Goal: Transaction & Acquisition: Purchase product/service

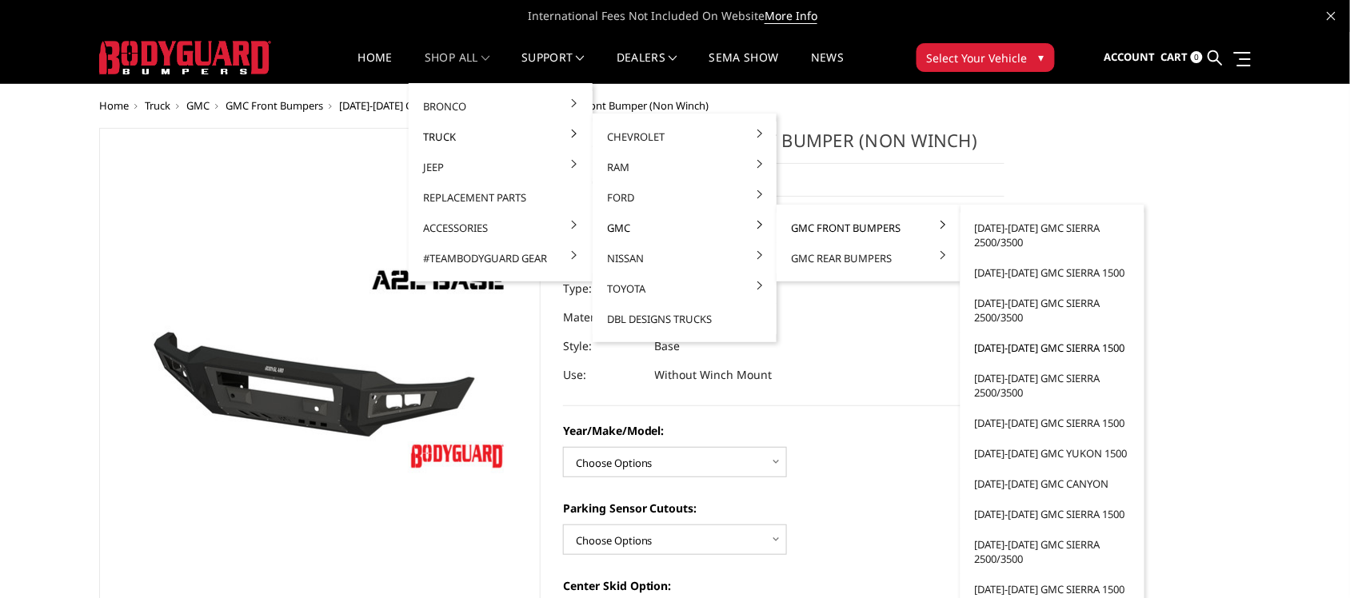
click at [1048, 348] on link "[DATE]-[DATE] GMC Sierra 1500" at bounding box center [1052, 348] width 171 height 30
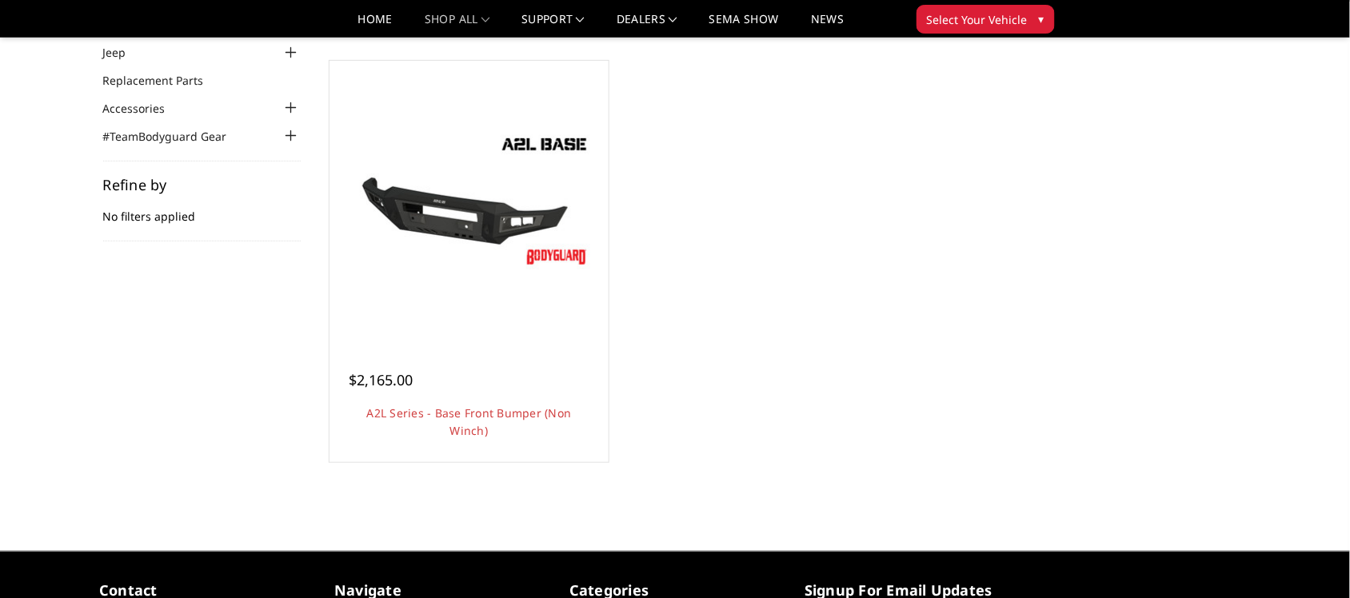
scroll to position [137, 0]
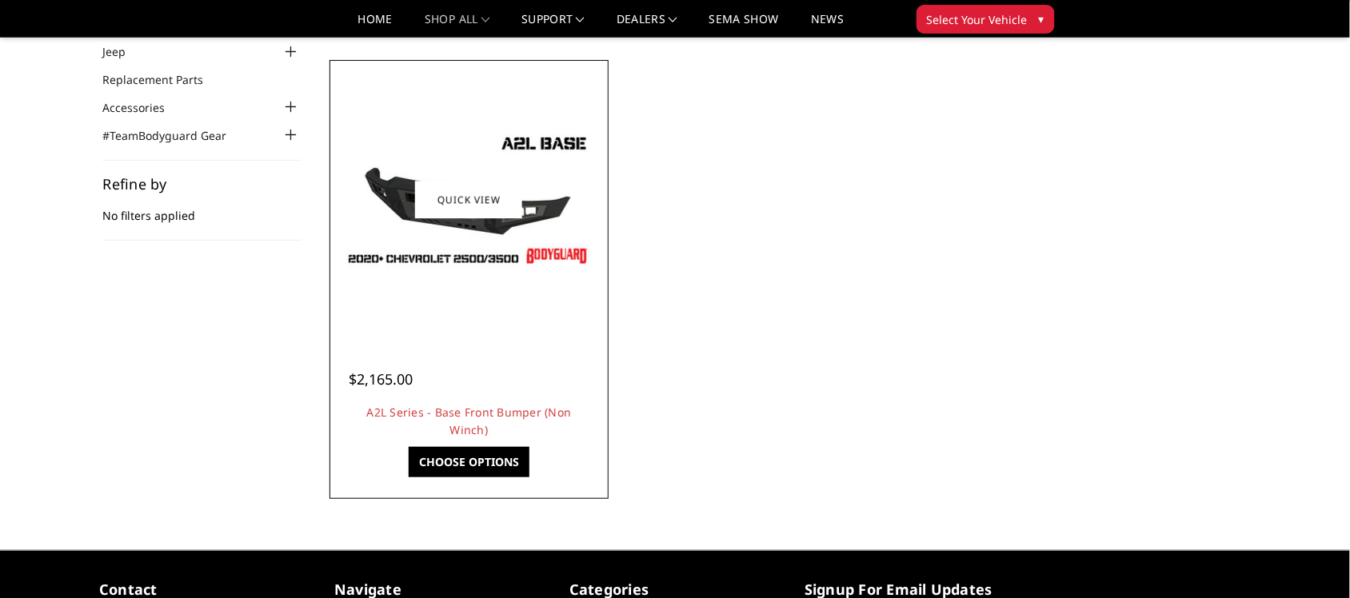
click at [497, 178] on img at bounding box center [469, 200] width 256 height 144
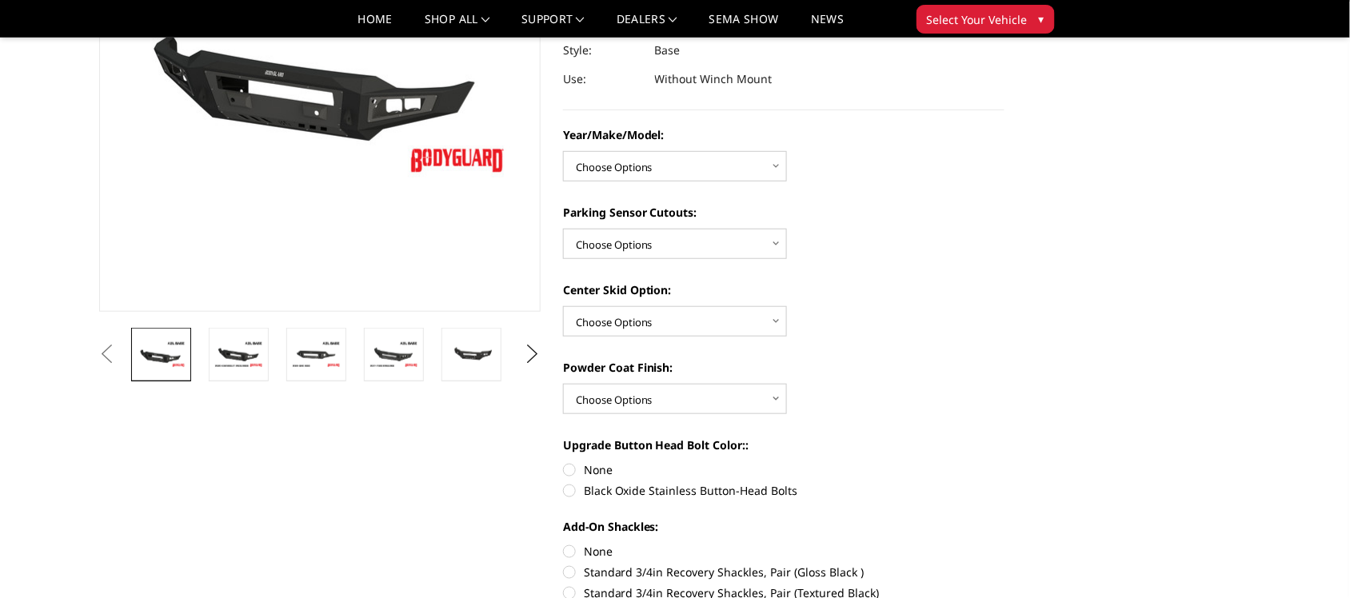
scroll to position [250, 0]
click at [529, 364] on button "Next" at bounding box center [533, 354] width 24 height 24
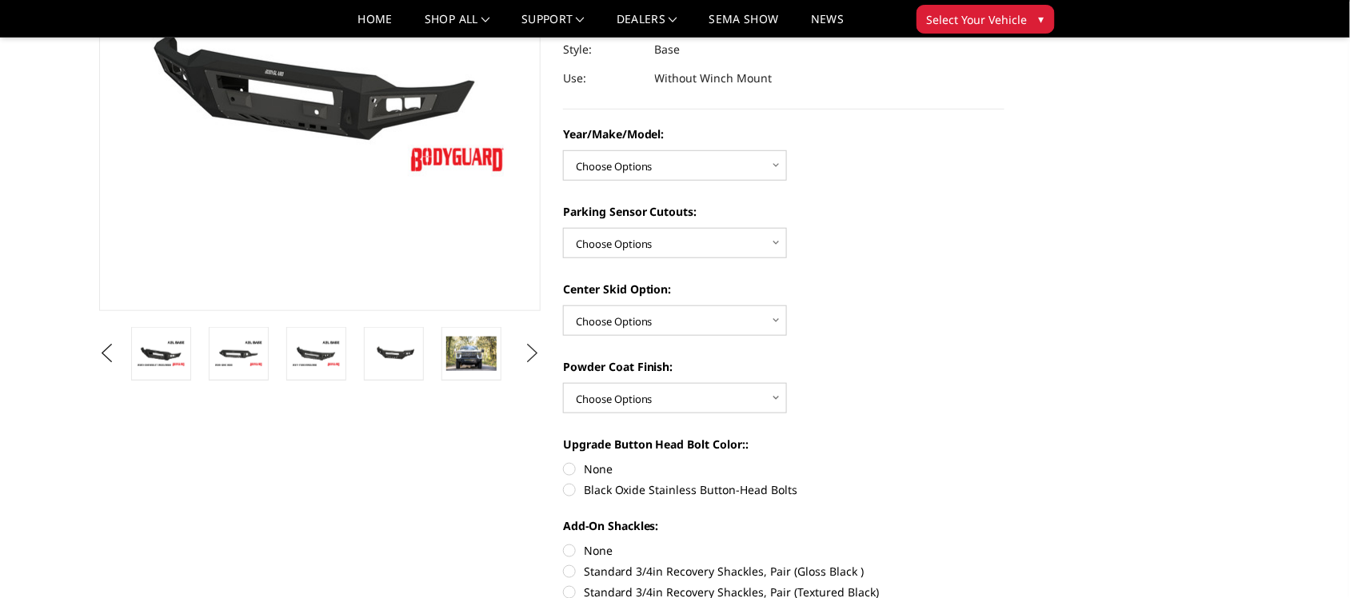
click at [529, 364] on button "Next" at bounding box center [533, 354] width 24 height 24
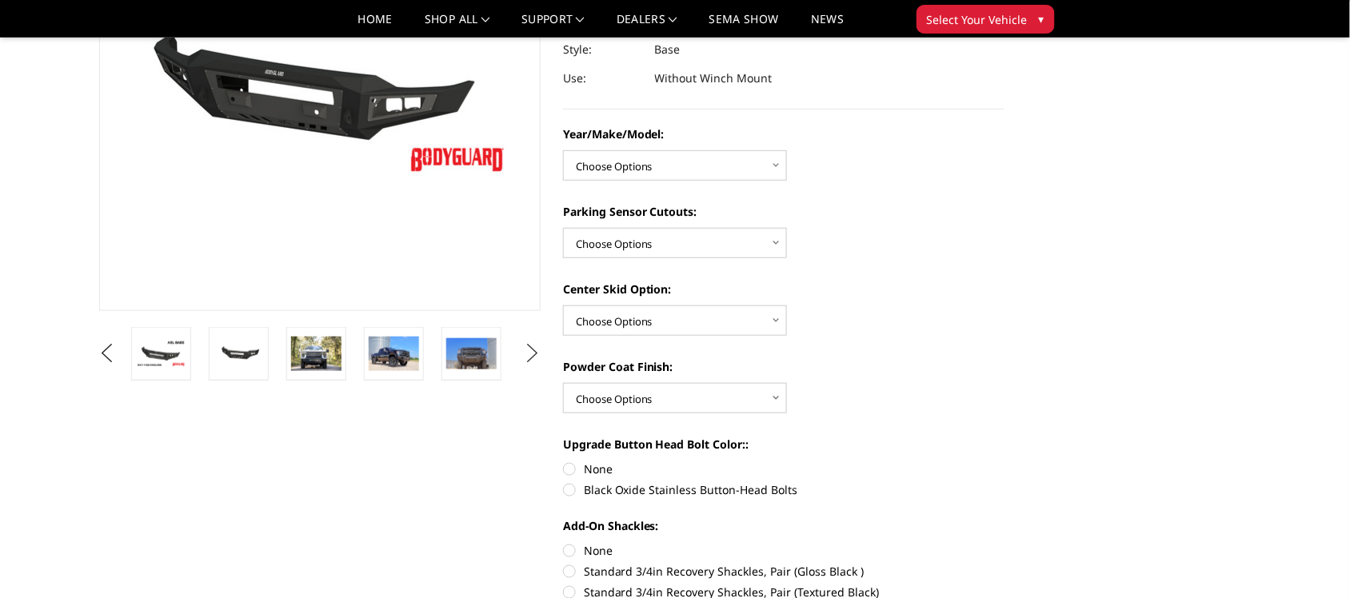
click at [529, 364] on button "Next" at bounding box center [533, 354] width 24 height 24
click at [302, 364] on img at bounding box center [316, 354] width 50 height 34
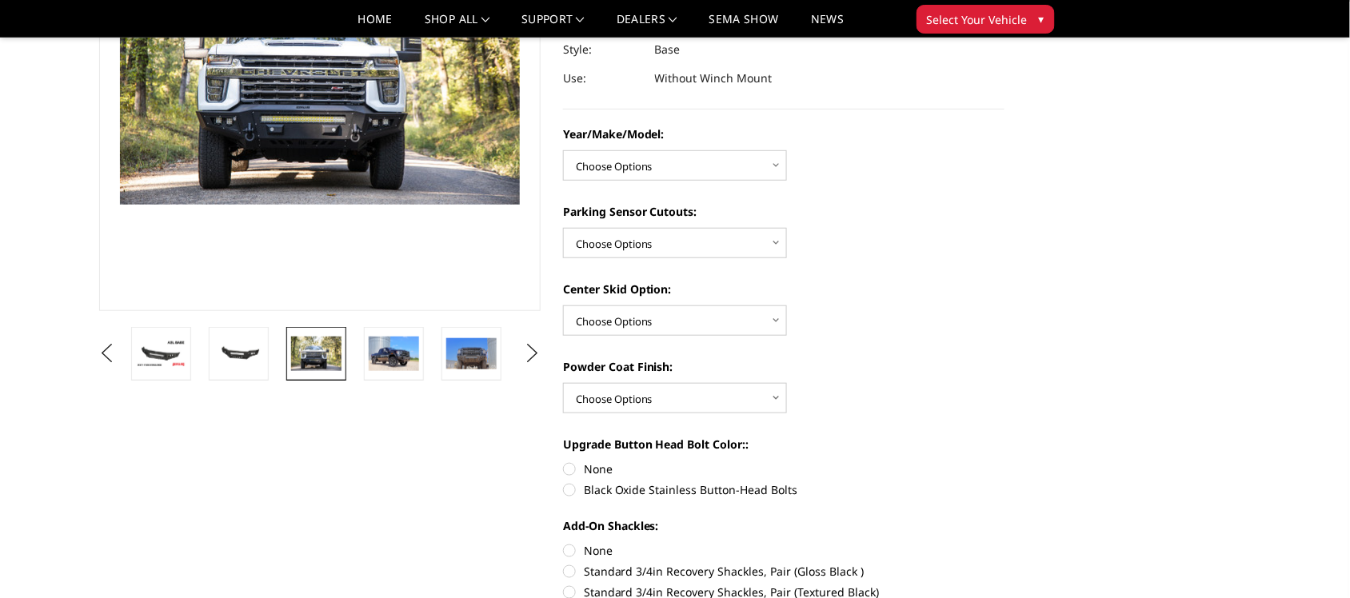
scroll to position [229, 0]
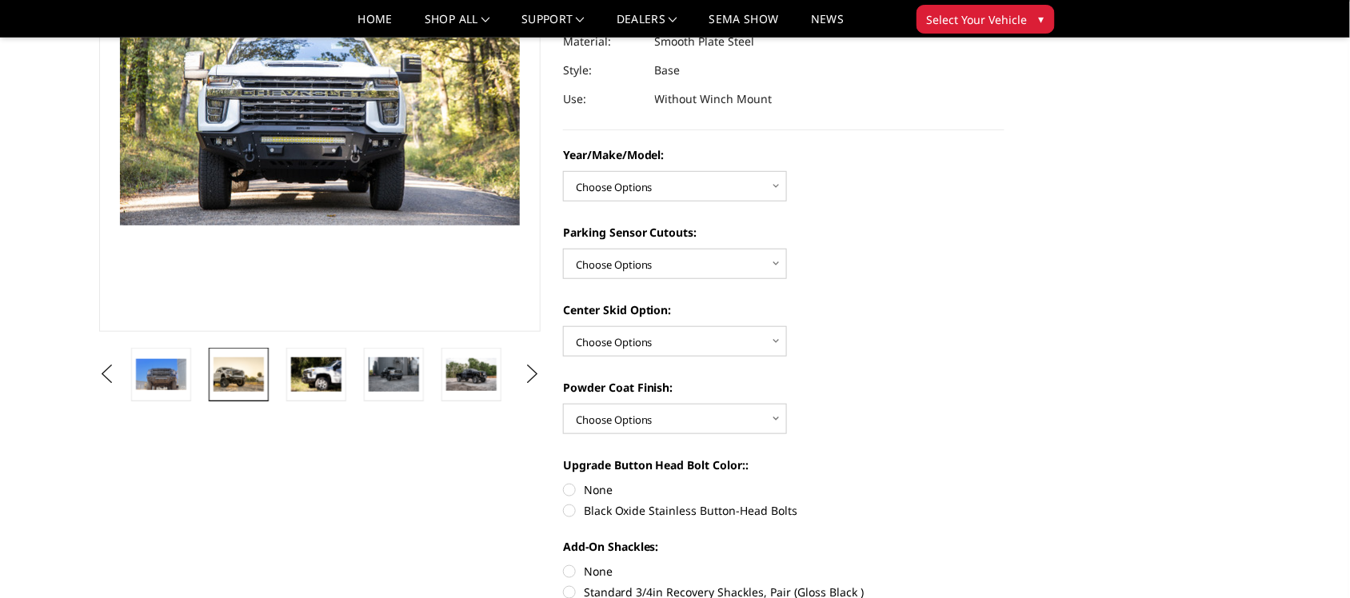
click at [253, 377] on img at bounding box center [239, 375] width 50 height 34
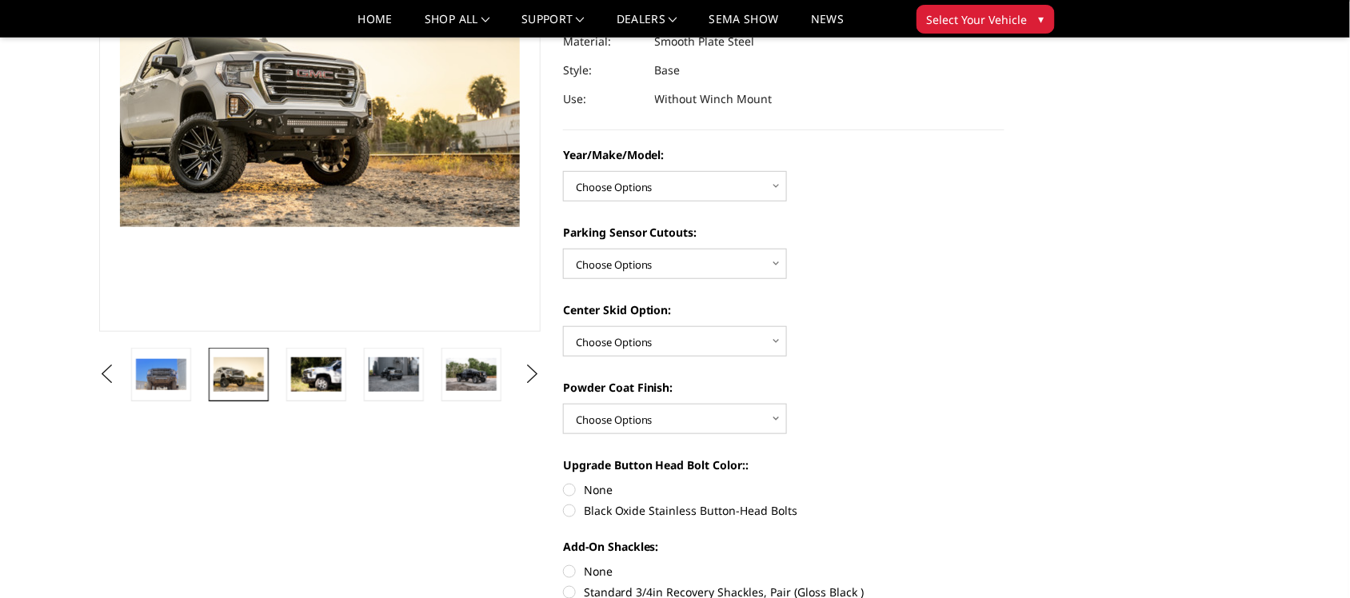
scroll to position [228, 0]
click at [119, 378] on button "Previous" at bounding box center [107, 375] width 24 height 24
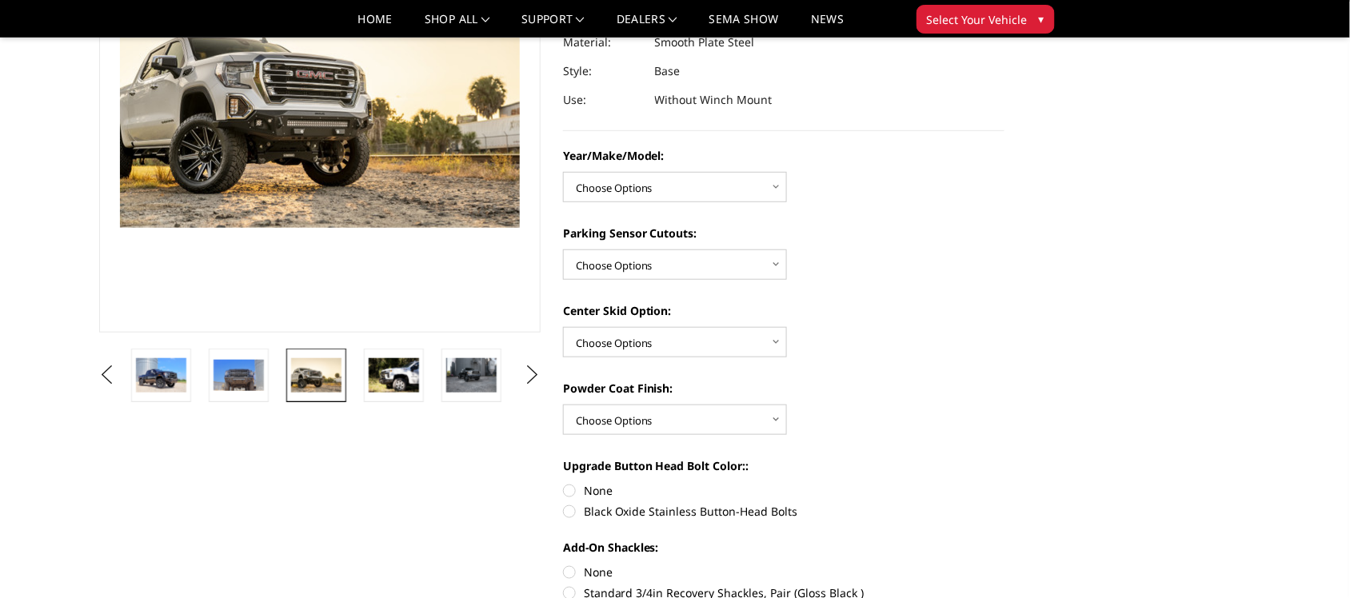
click at [318, 365] on img at bounding box center [316, 375] width 50 height 34
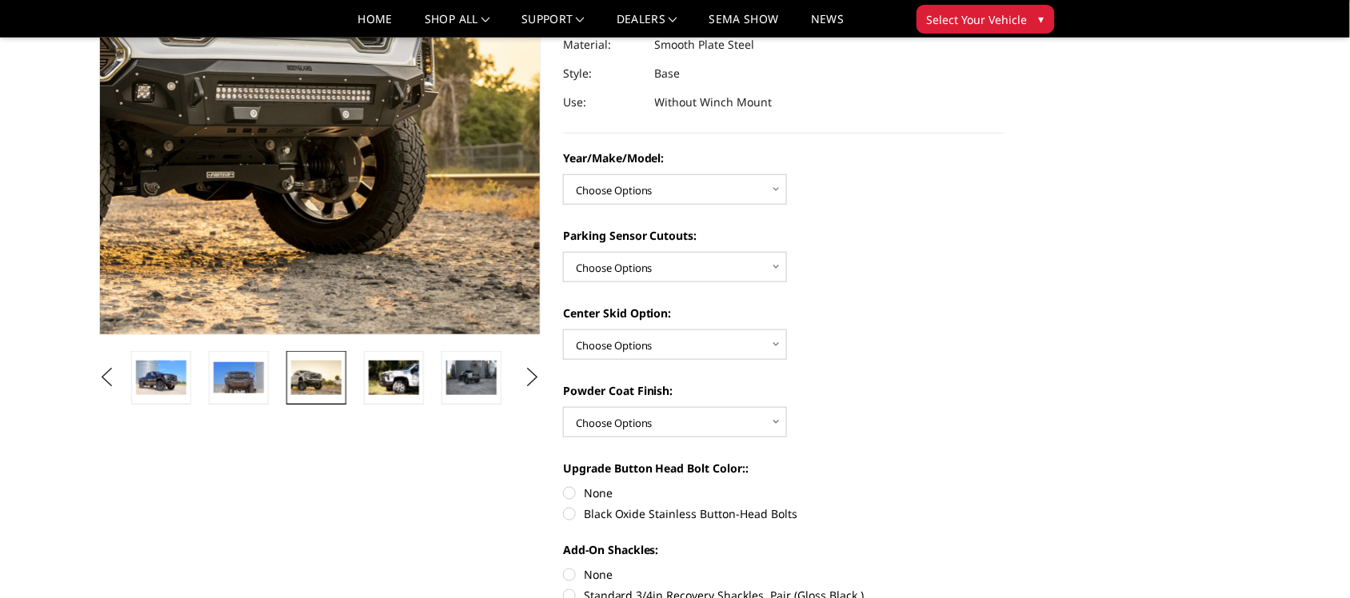
scroll to position [62, 0]
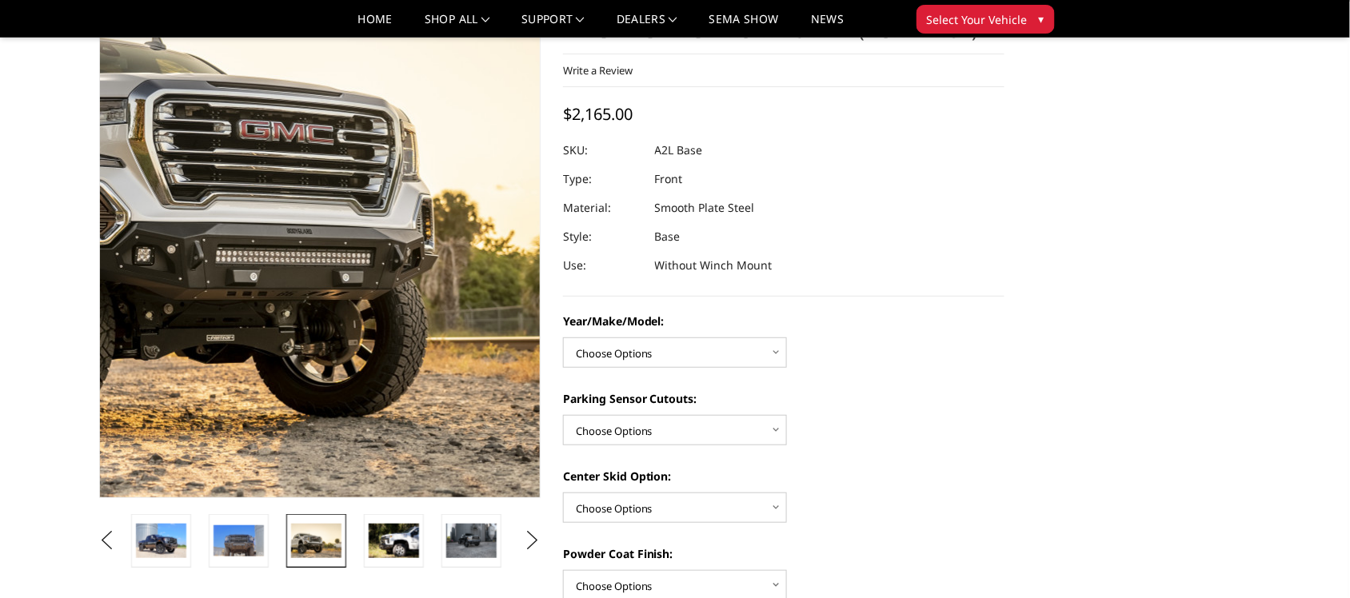
click at [337, 278] on img at bounding box center [299, 177] width 1024 height 692
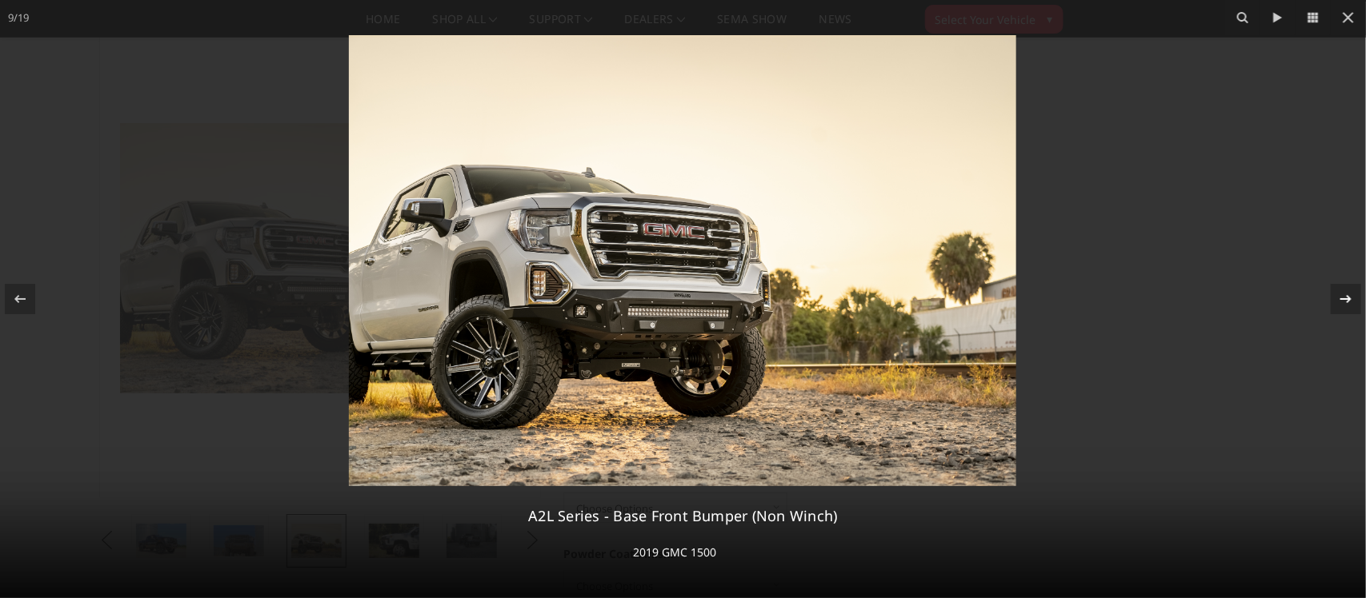
click at [1338, 293] on icon at bounding box center [1345, 299] width 19 height 19
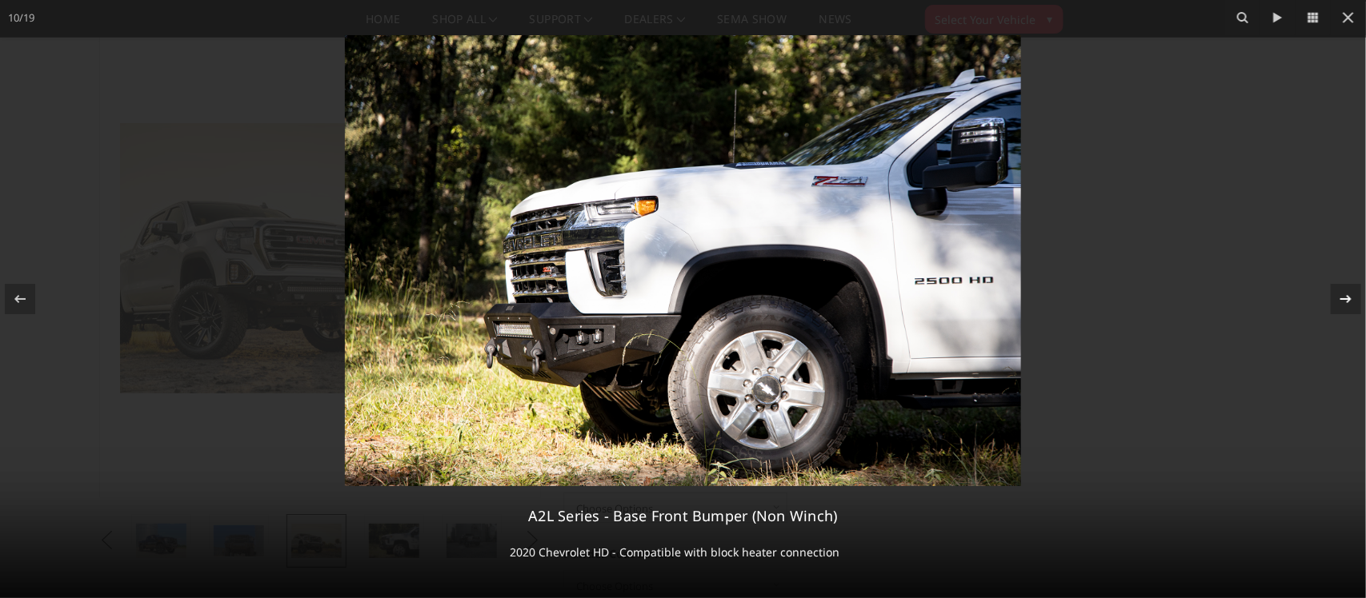
click at [1338, 293] on div "10 / 19 A2L Series - Base Front Bumper (Non Winch) 2020 Chevrolet HD - Compatib…" at bounding box center [683, 299] width 1366 height 598
click at [1338, 293] on icon at bounding box center [1345, 299] width 19 height 19
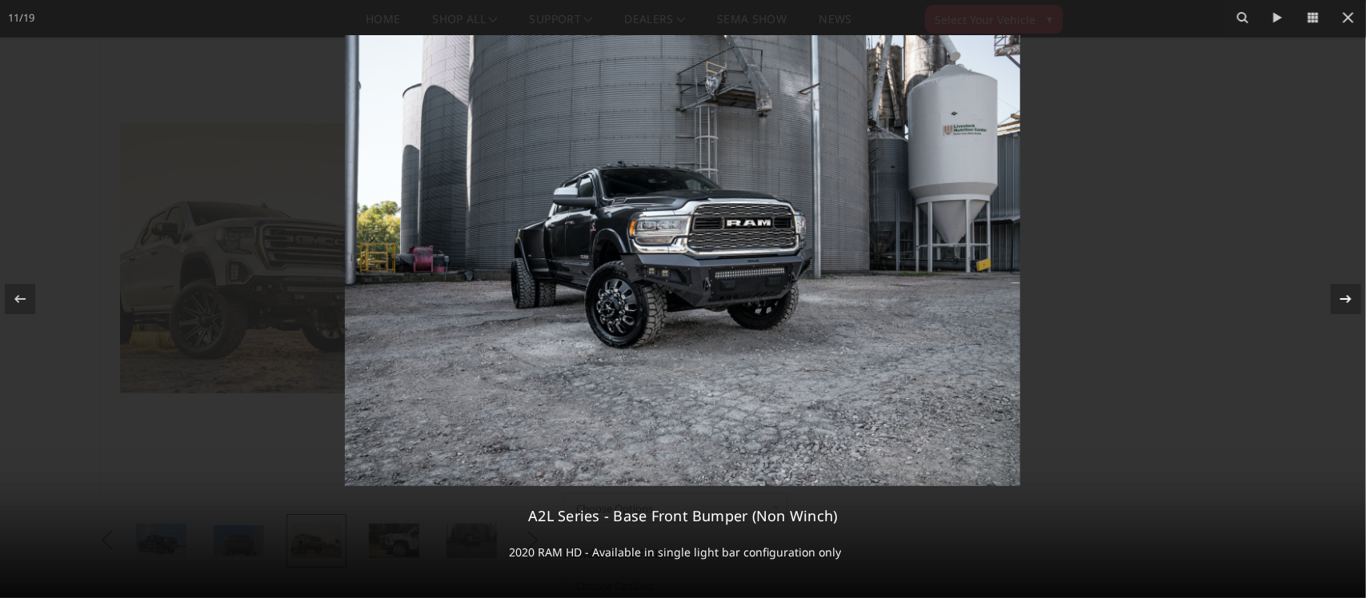
click at [1346, 297] on icon at bounding box center [1345, 299] width 19 height 19
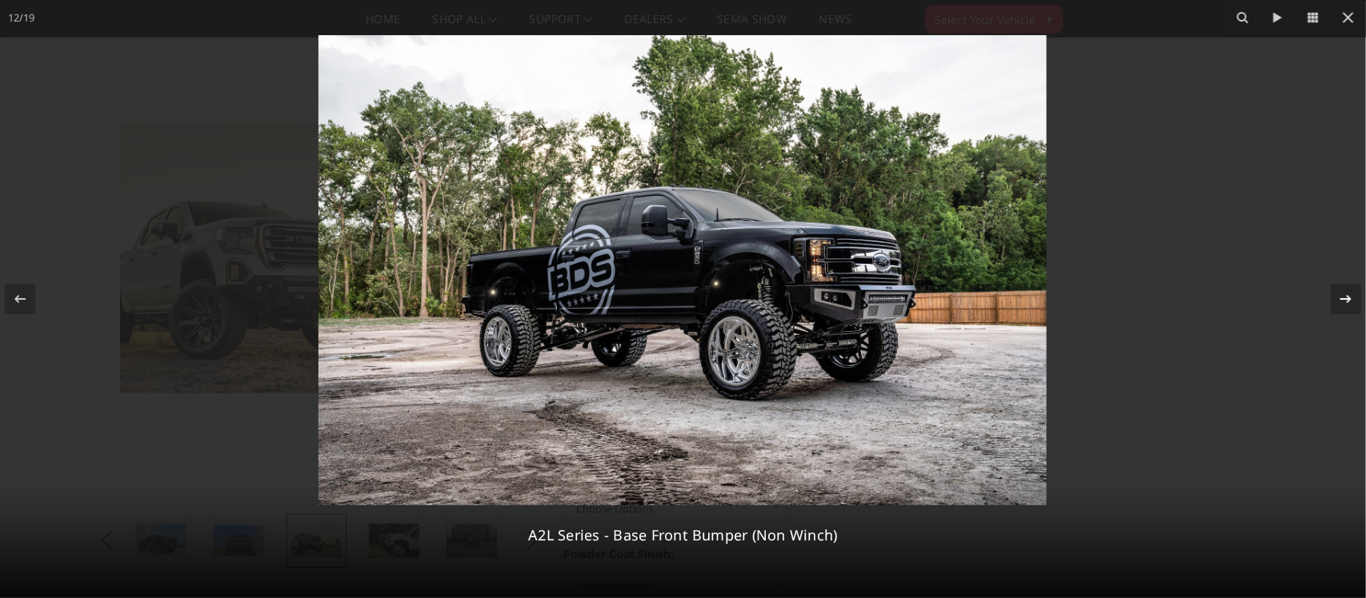
click at [1346, 297] on icon at bounding box center [1345, 299] width 19 height 19
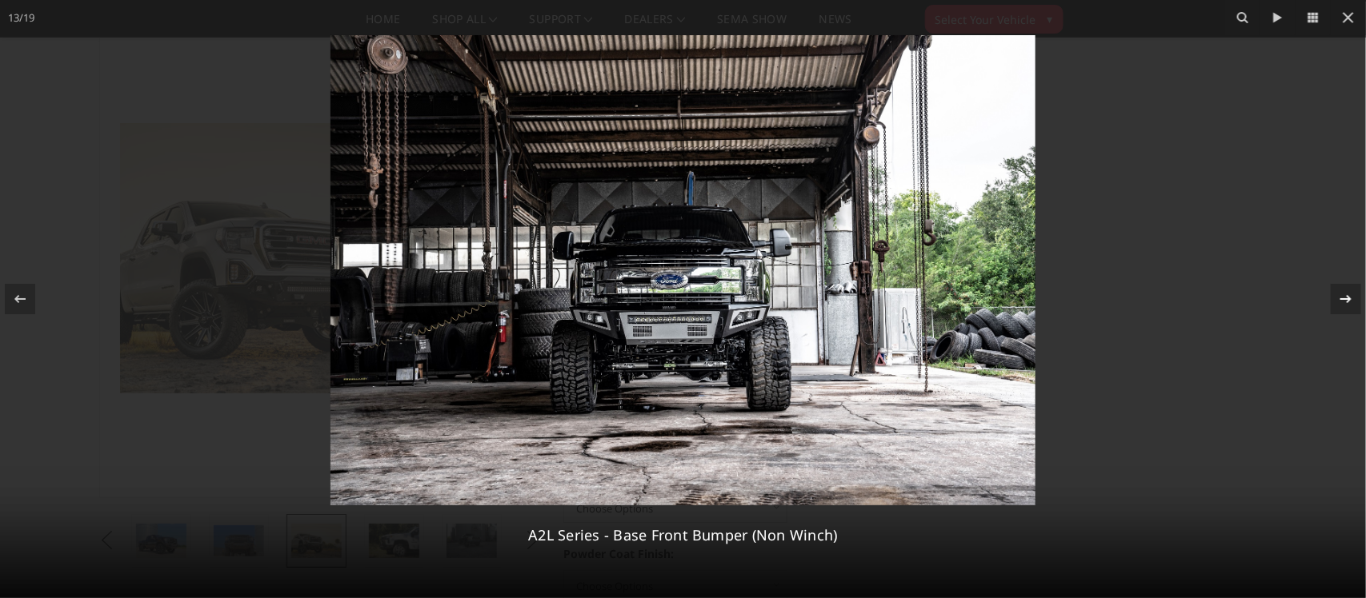
click at [1346, 297] on icon at bounding box center [1345, 299] width 19 height 19
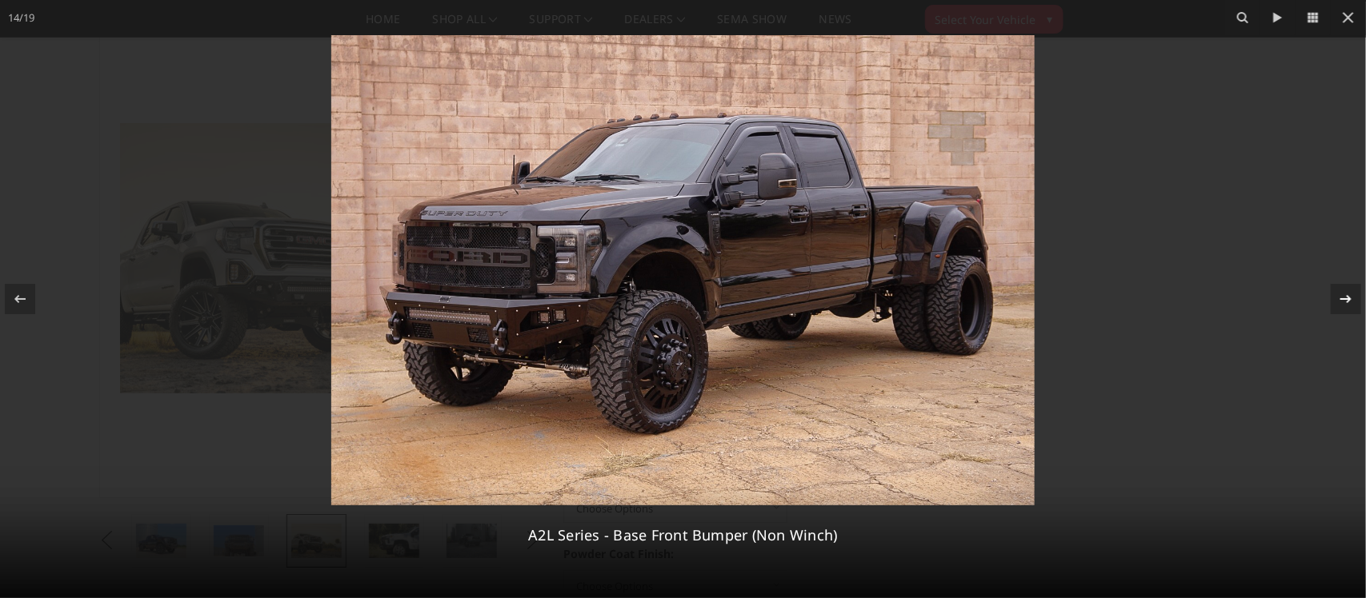
click at [1346, 297] on icon at bounding box center [1345, 299] width 19 height 19
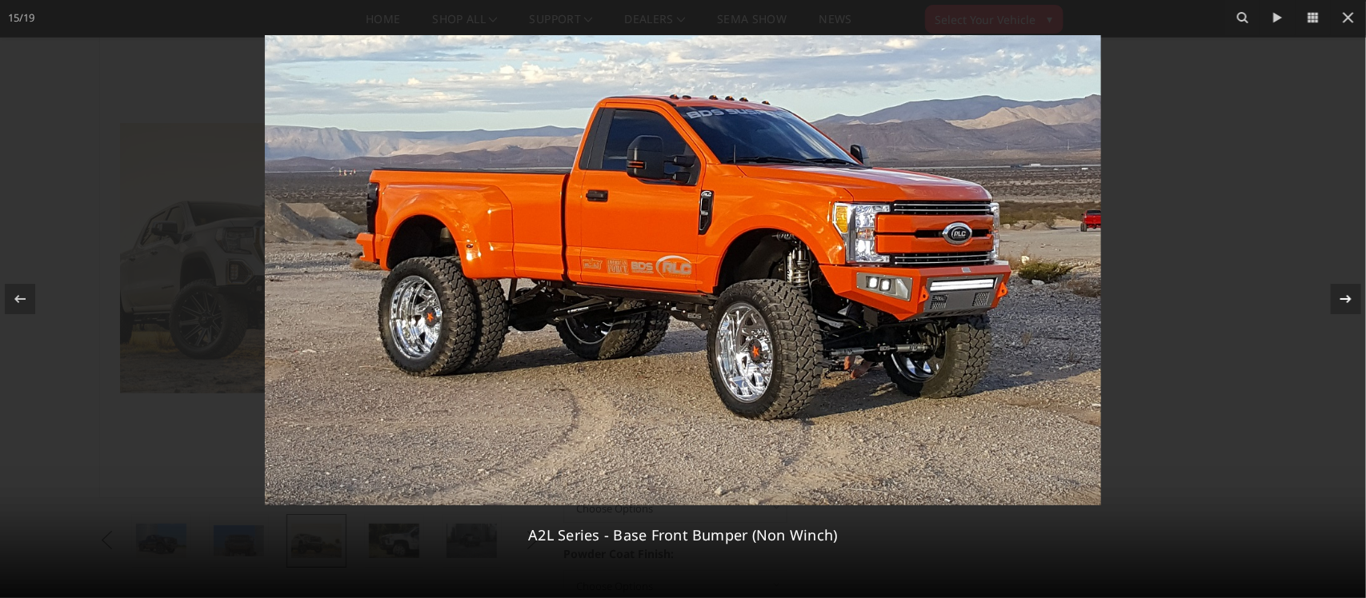
click at [1346, 297] on icon at bounding box center [1345, 299] width 19 height 19
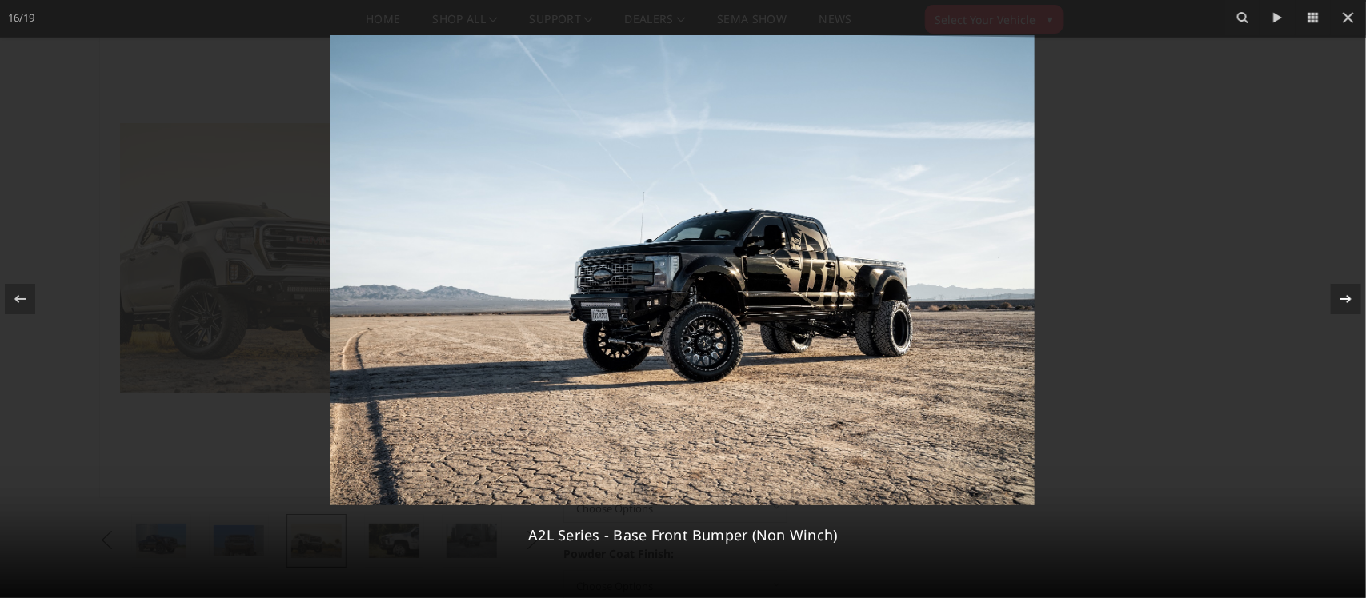
click at [1346, 297] on icon at bounding box center [1345, 299] width 19 height 19
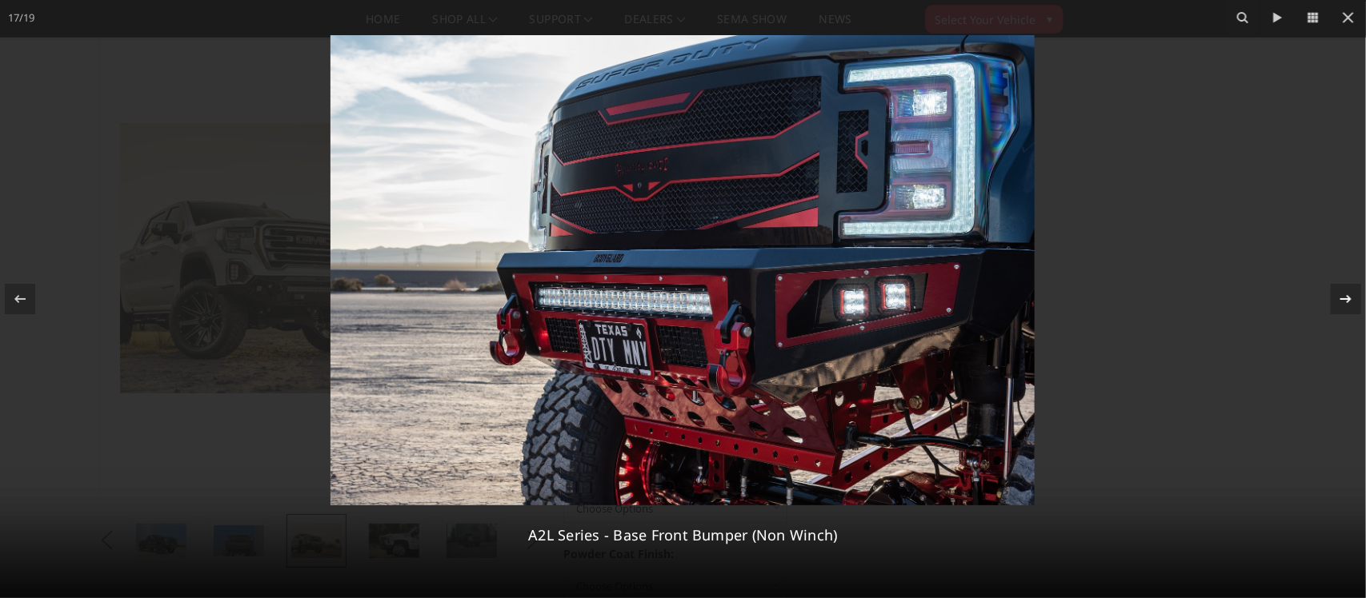
click at [1346, 297] on icon at bounding box center [1345, 299] width 19 height 19
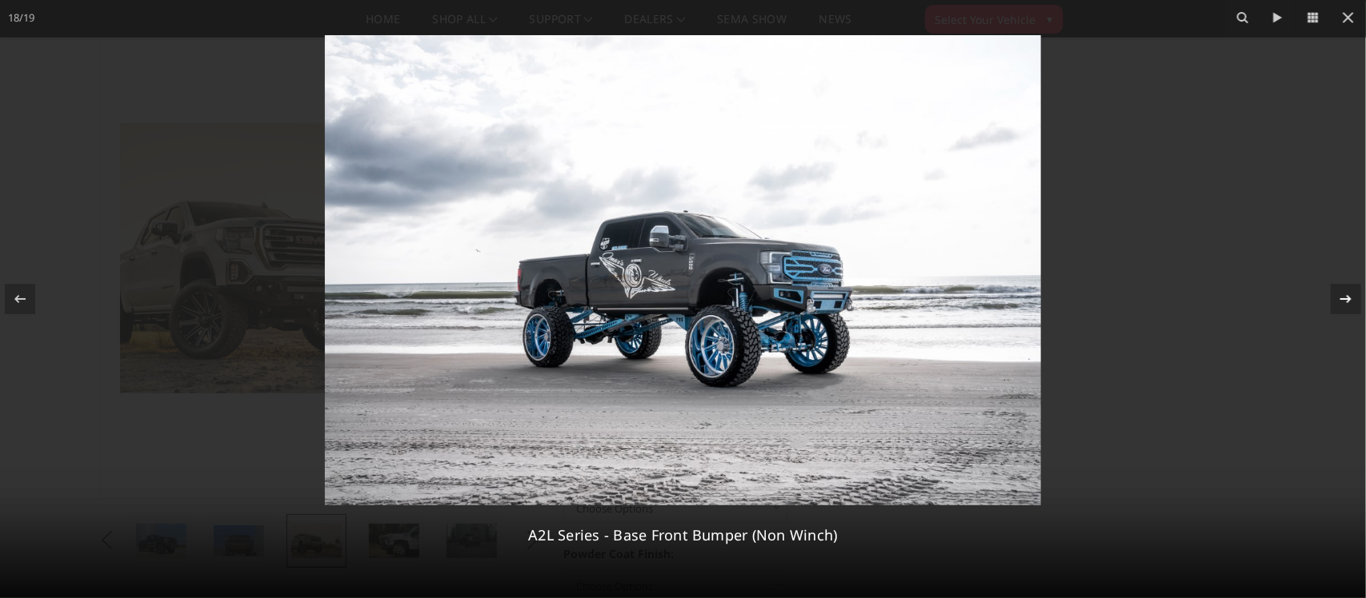
click at [1346, 297] on icon at bounding box center [1345, 299] width 19 height 19
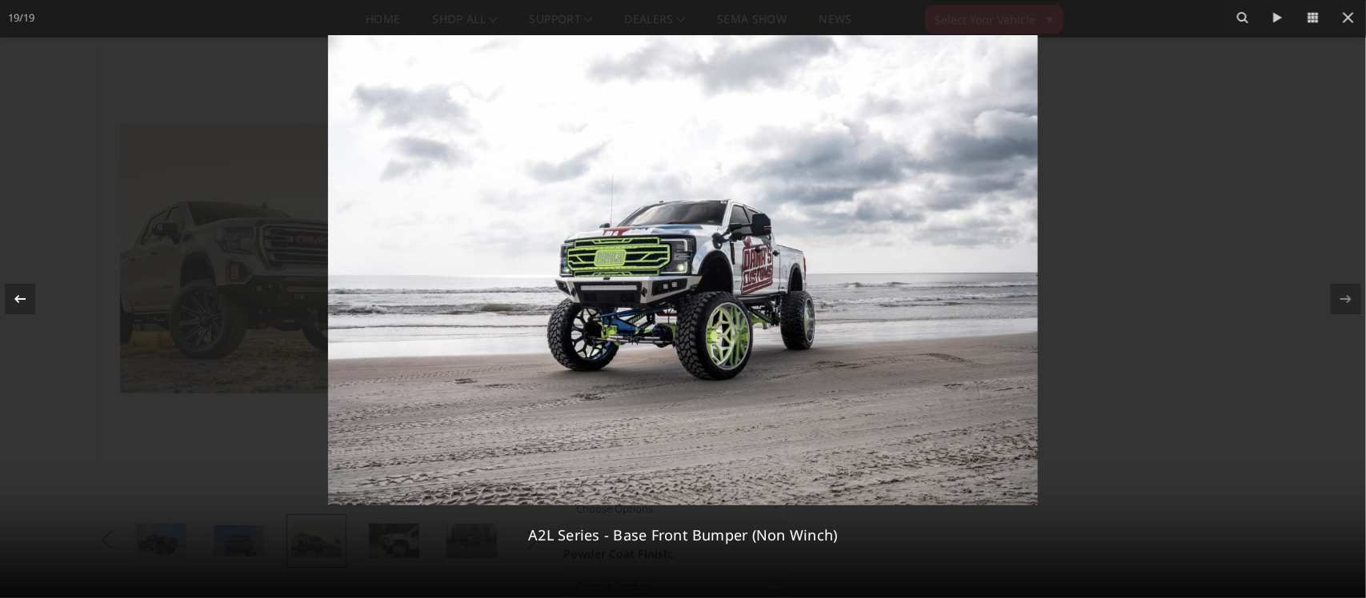
click at [28, 296] on icon at bounding box center [19, 299] width 19 height 19
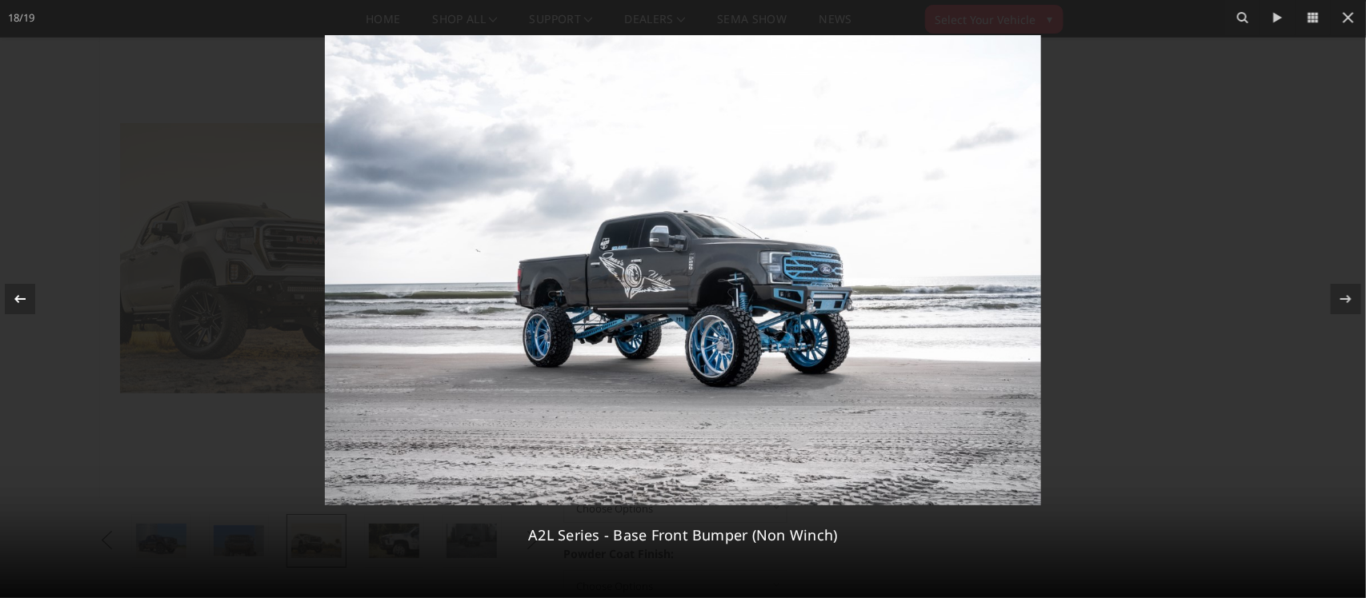
click at [28, 296] on icon at bounding box center [19, 299] width 19 height 19
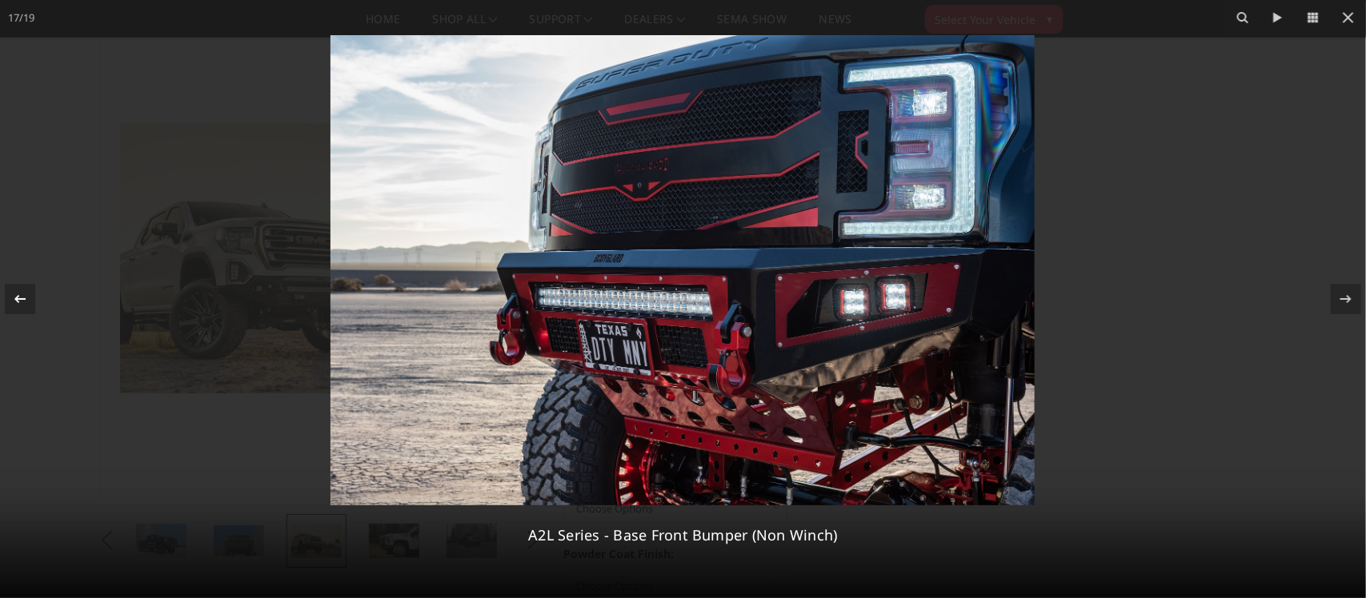
click at [28, 296] on icon at bounding box center [19, 299] width 19 height 19
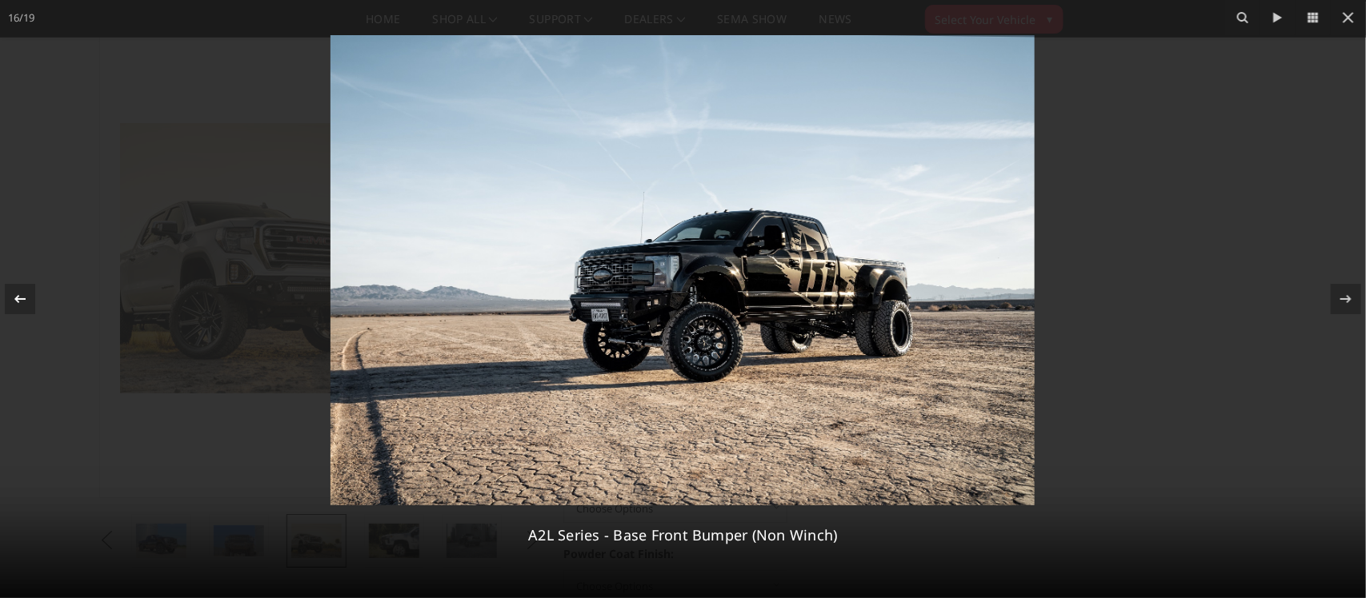
click at [28, 296] on icon at bounding box center [19, 299] width 19 height 19
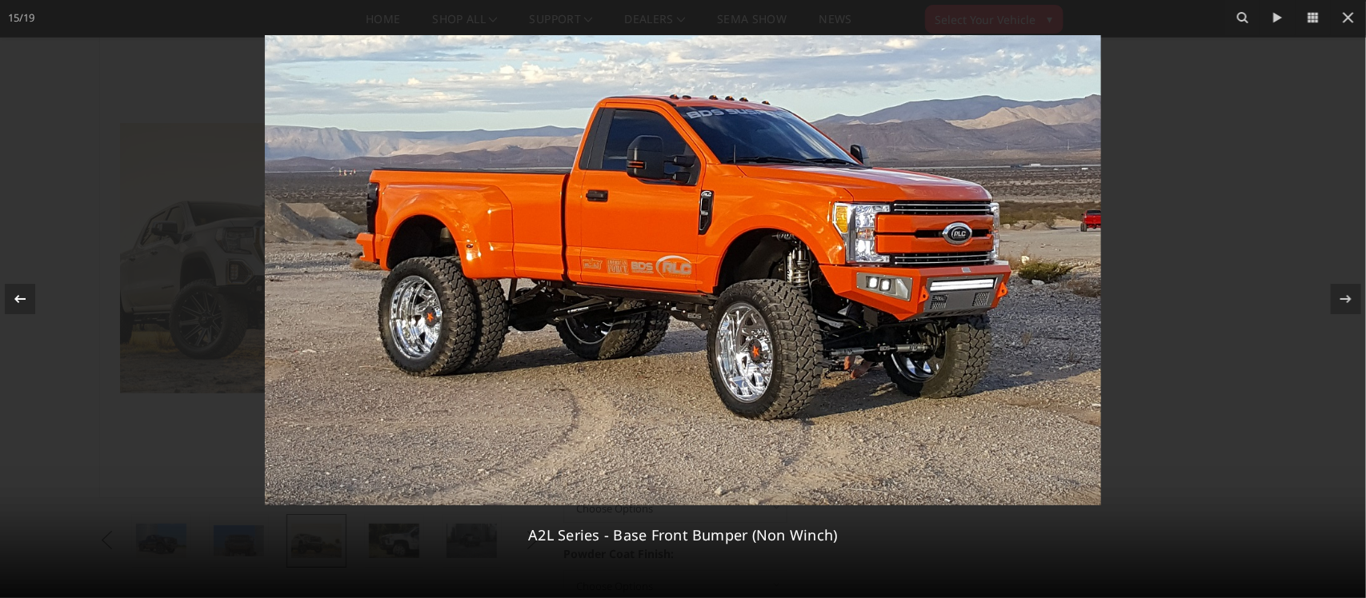
click at [28, 296] on icon at bounding box center [19, 299] width 19 height 19
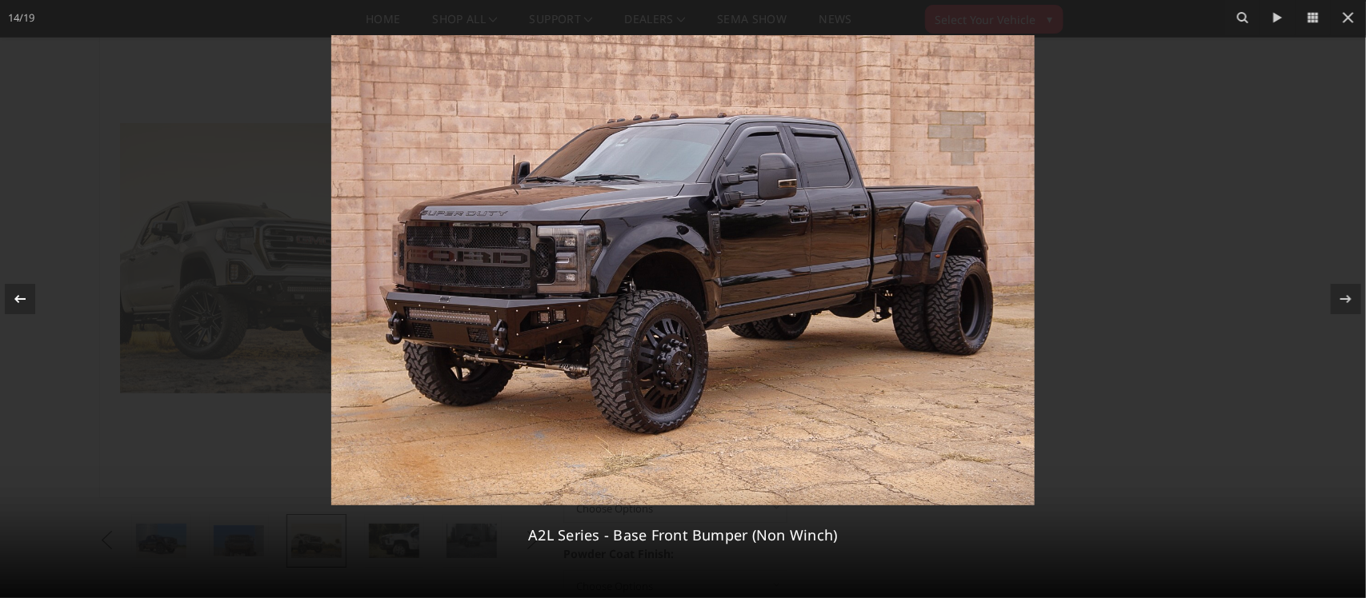
click at [28, 296] on icon at bounding box center [19, 299] width 19 height 19
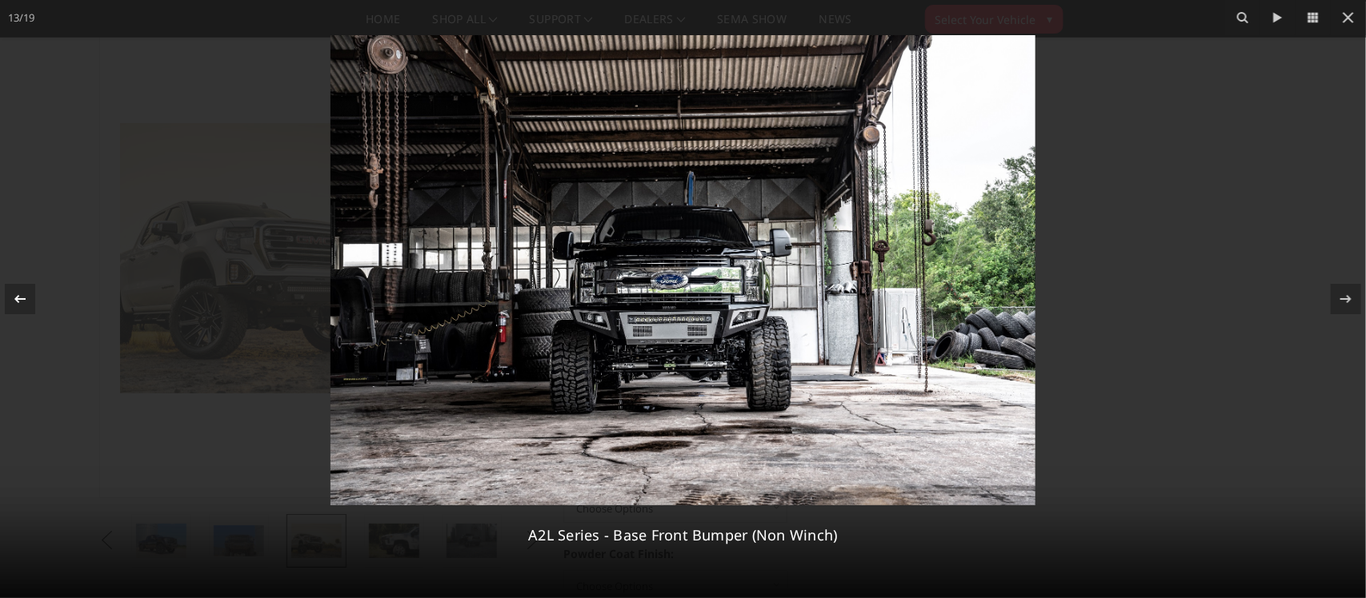
click at [28, 296] on icon at bounding box center [19, 299] width 19 height 19
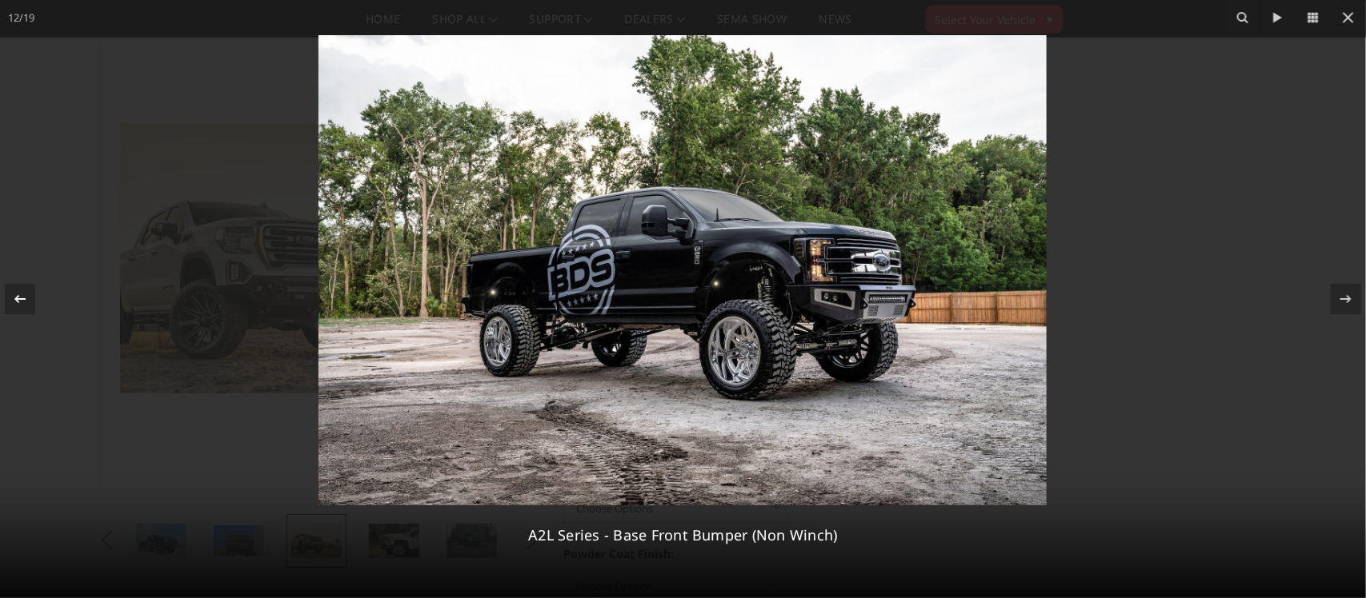
click at [28, 296] on icon at bounding box center [19, 299] width 19 height 19
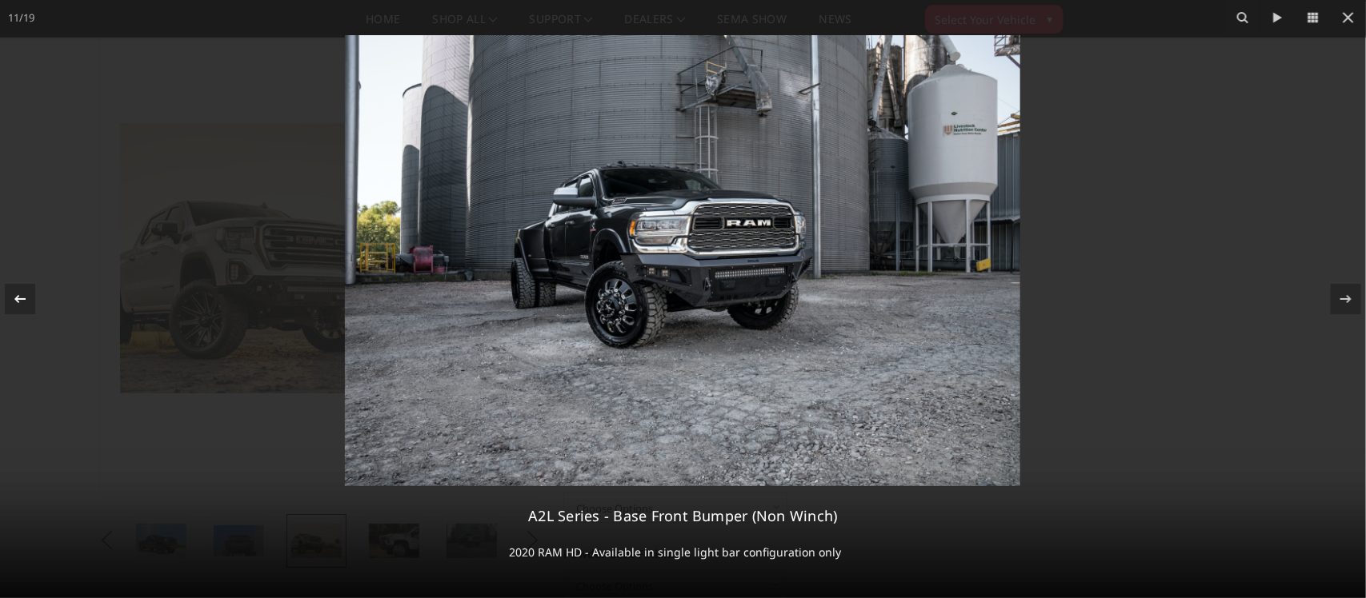
click at [28, 296] on icon at bounding box center [19, 299] width 19 height 19
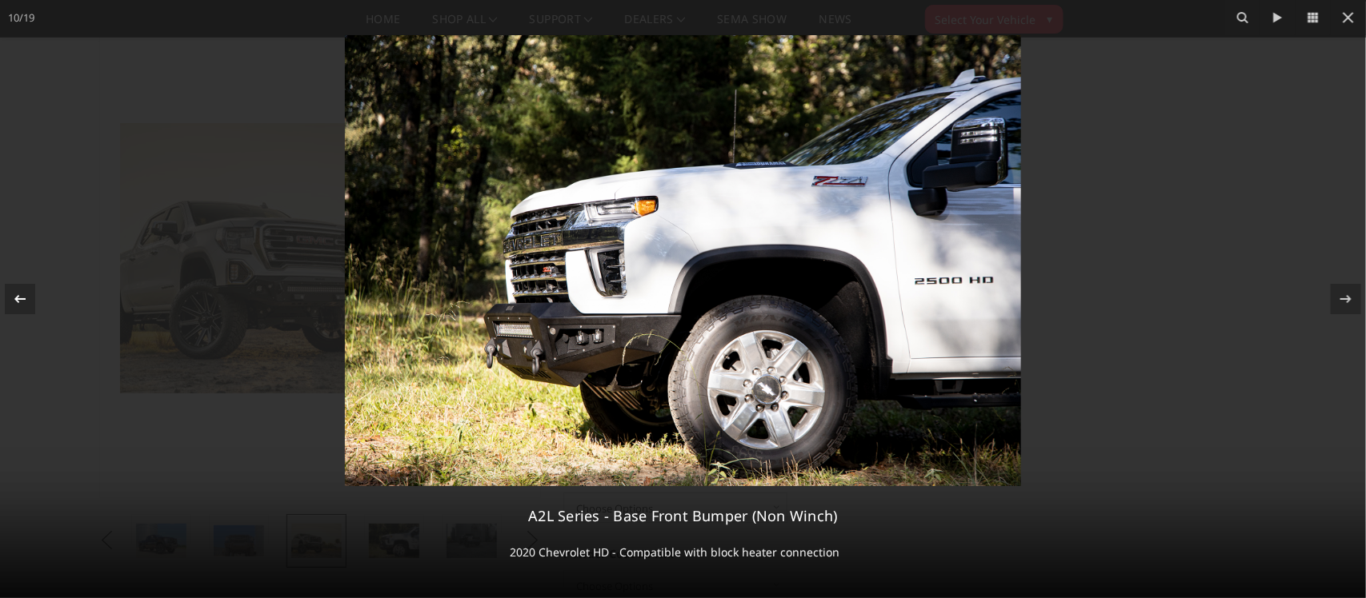
click at [28, 296] on icon at bounding box center [19, 299] width 19 height 19
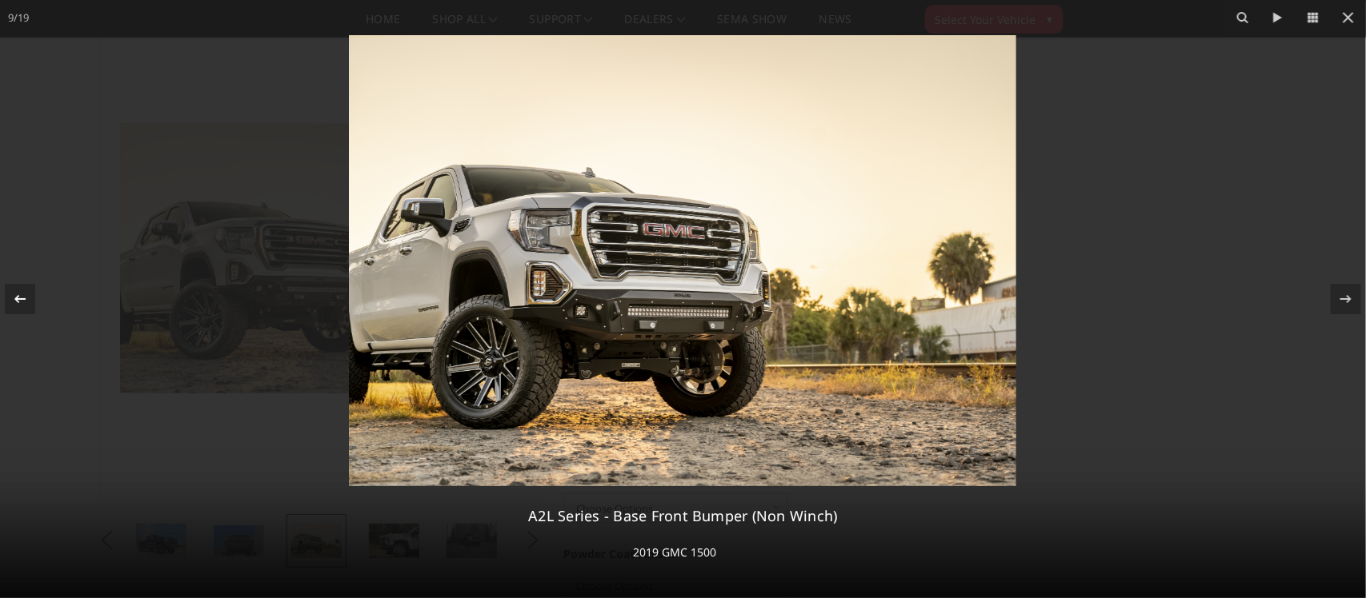
click at [28, 296] on icon at bounding box center [19, 299] width 19 height 19
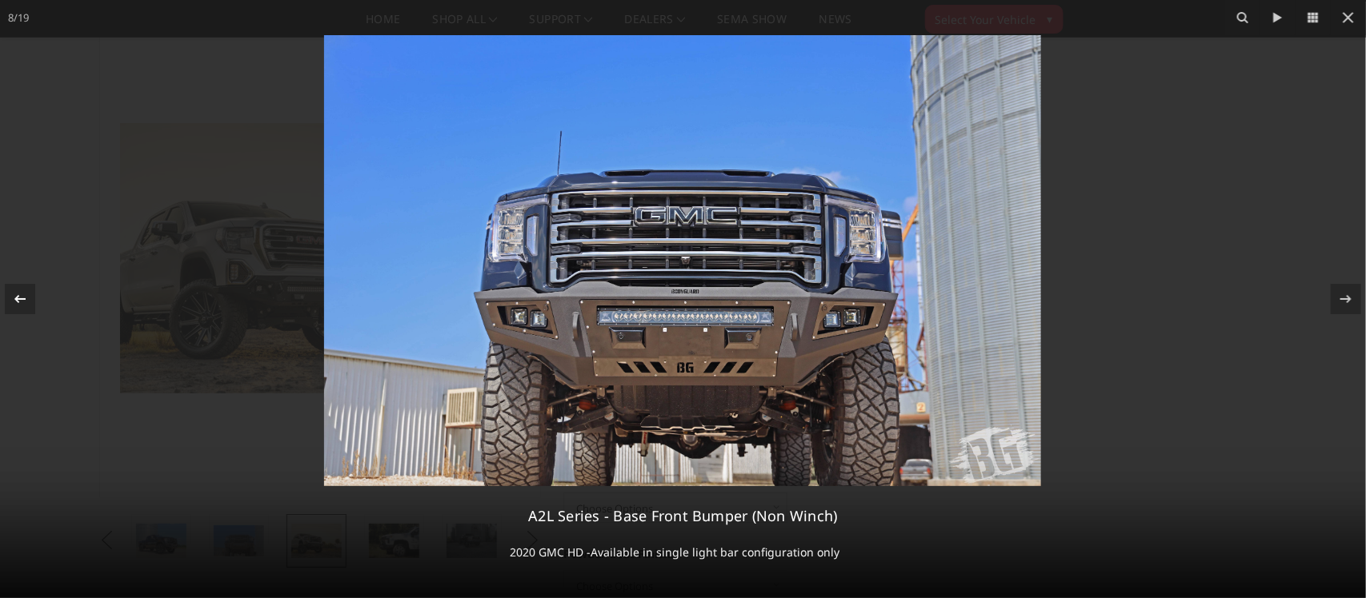
click at [14, 296] on icon at bounding box center [19, 299] width 19 height 19
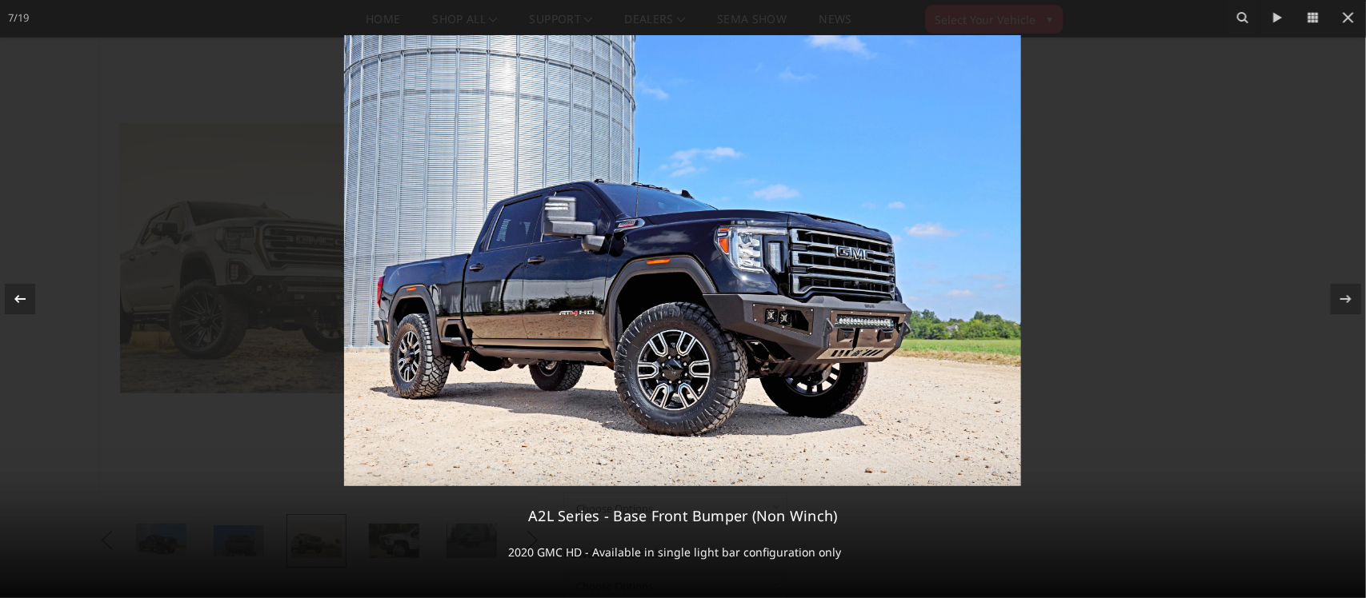
click at [14, 296] on icon at bounding box center [19, 299] width 19 height 19
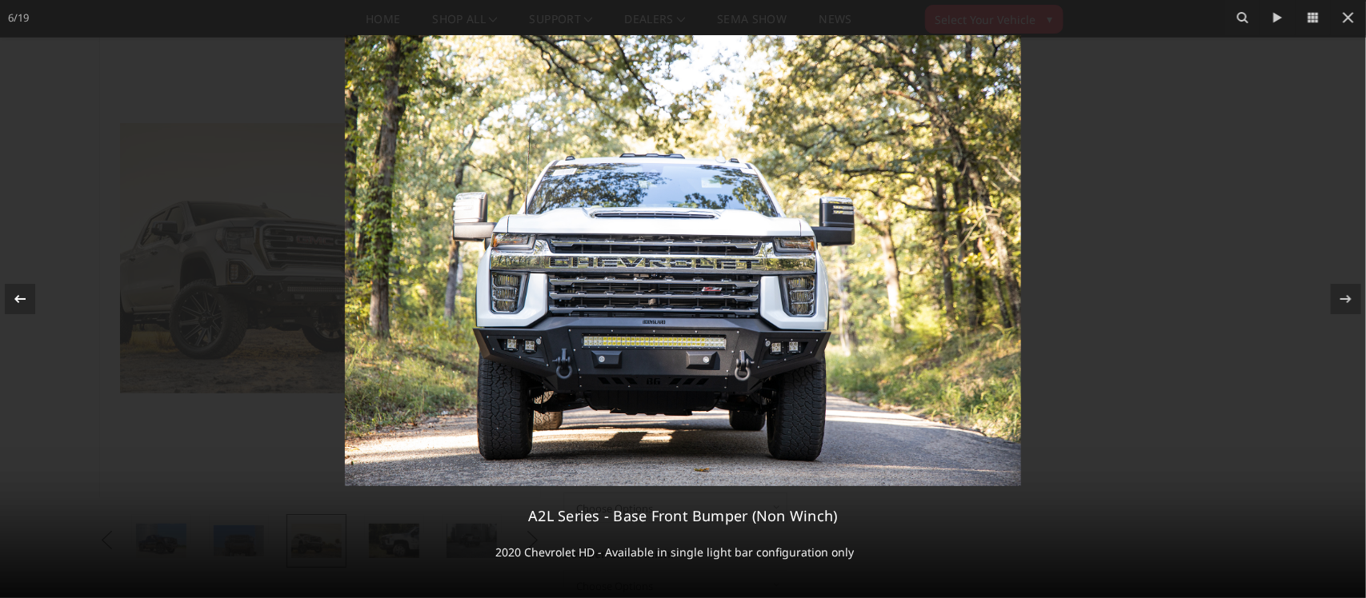
click at [14, 296] on icon at bounding box center [19, 299] width 19 height 19
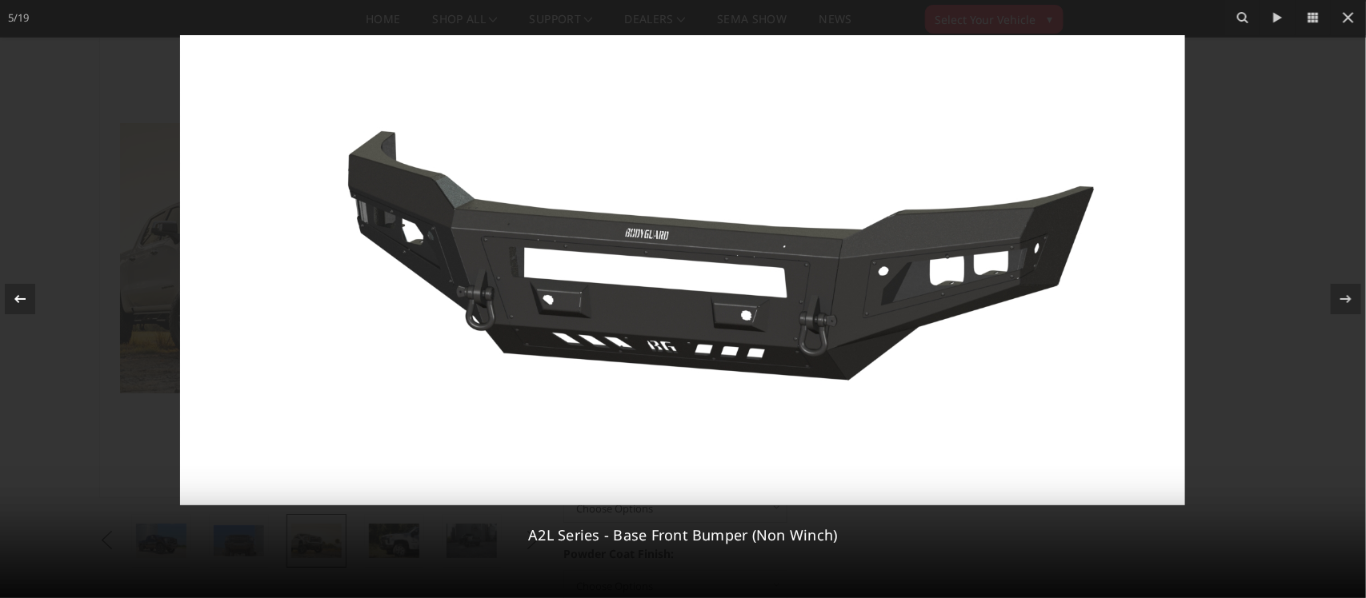
click at [14, 296] on icon at bounding box center [19, 299] width 19 height 19
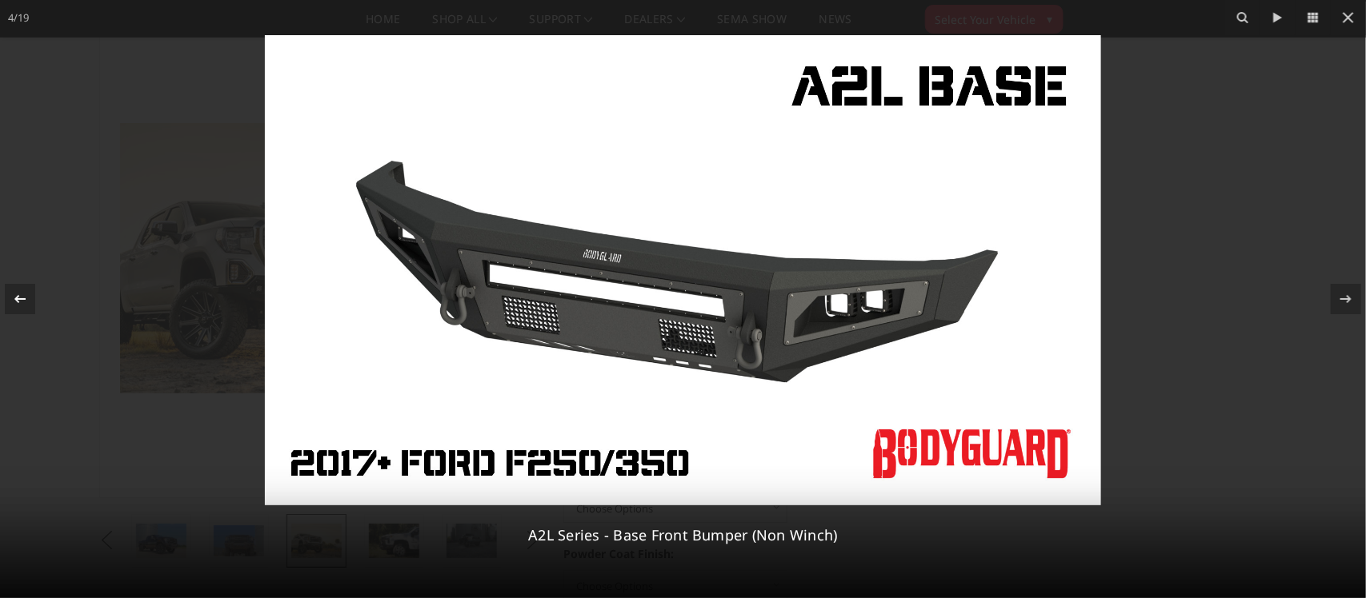
click at [14, 296] on icon at bounding box center [19, 299] width 19 height 19
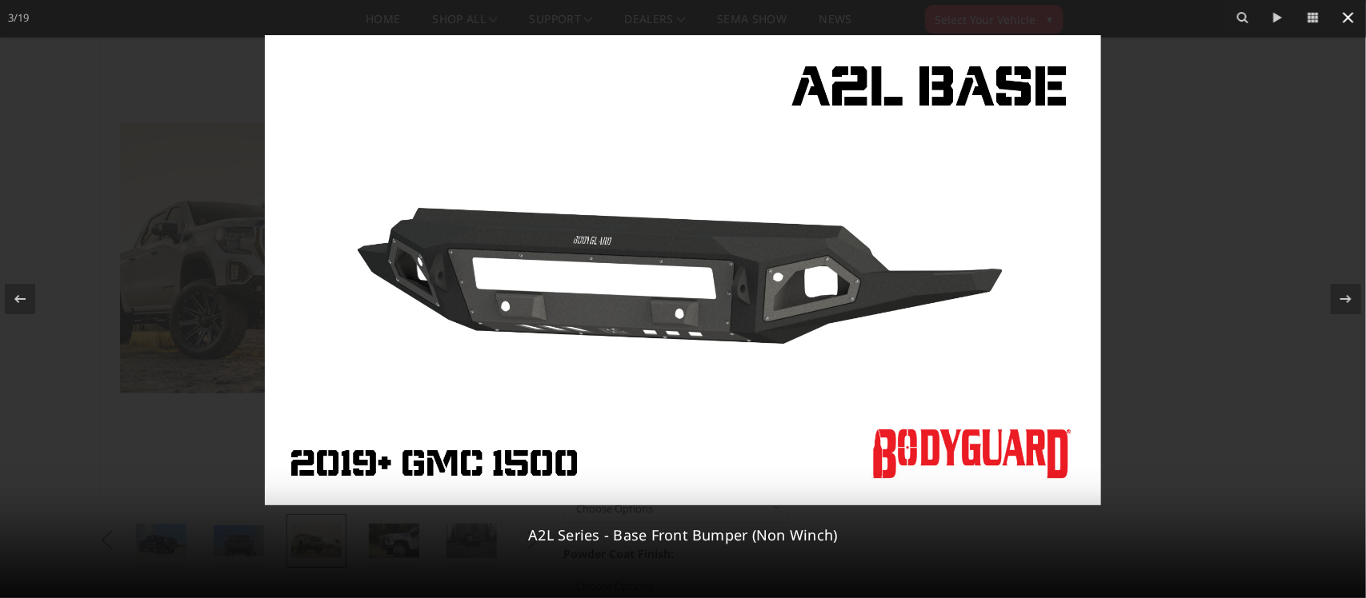
click at [1350, 20] on icon at bounding box center [1347, 17] width 11 height 11
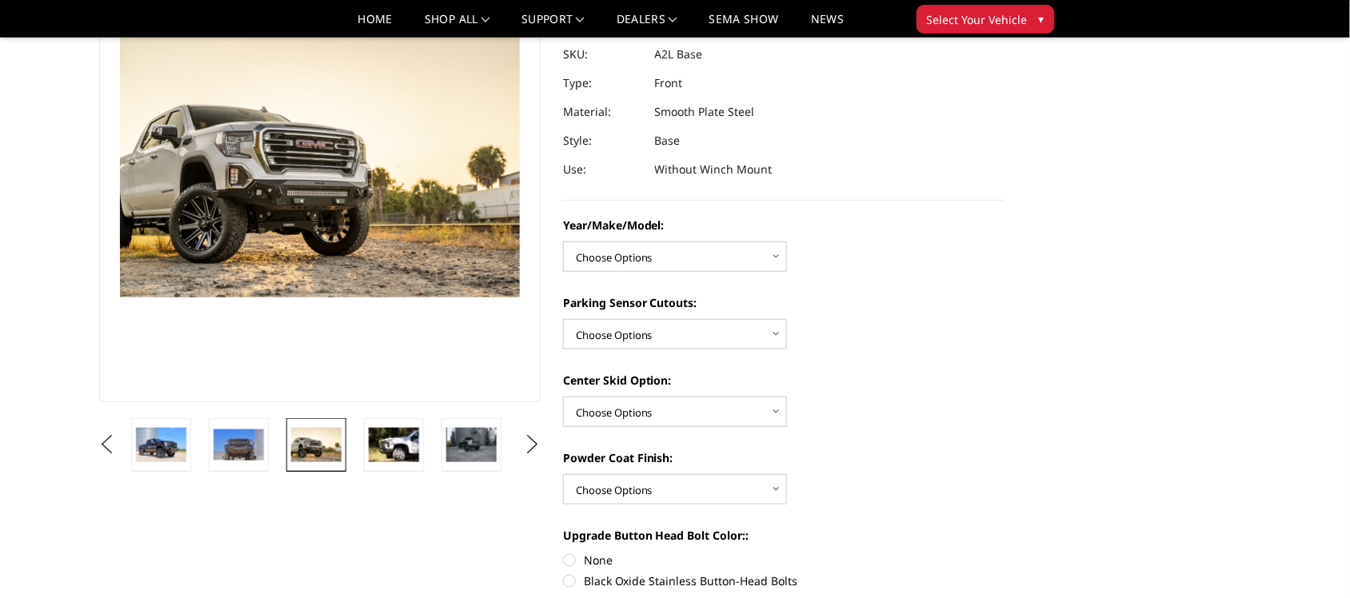
scroll to position [140, 0]
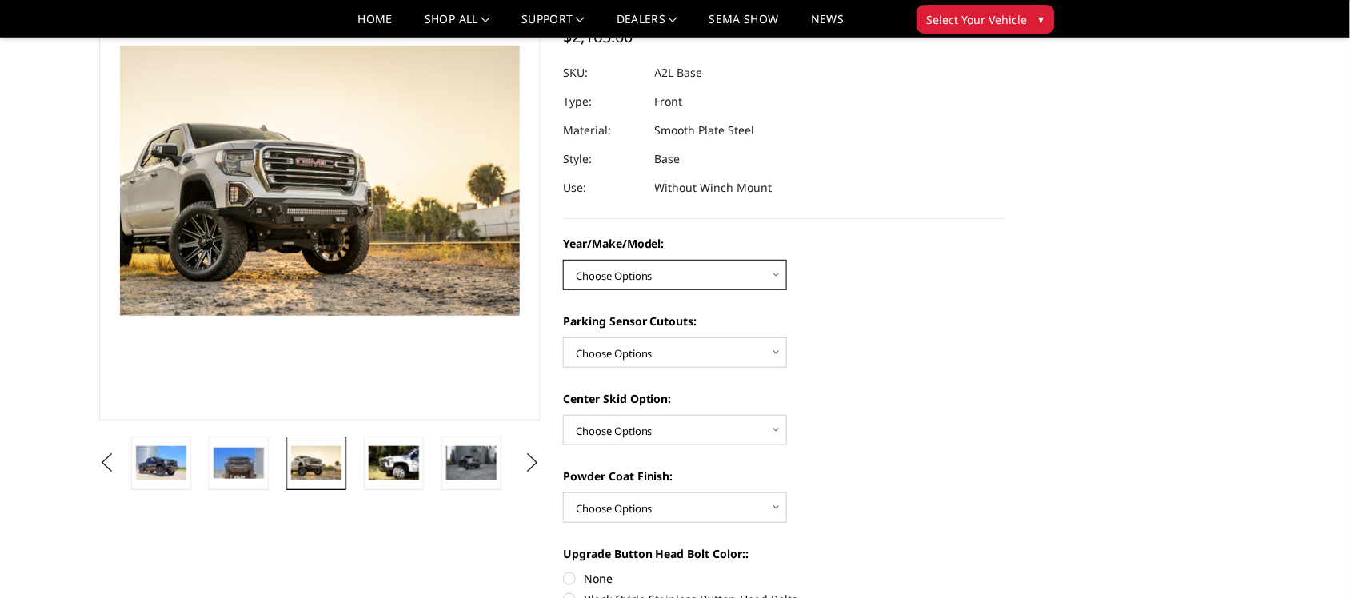
click at [768, 266] on select "Choose Options Chevrolet 15-19 2500/3500 Chevrolet 19-21 1500 Chevrolet 15-20 […" at bounding box center [675, 275] width 224 height 30
select select "4340"
click at [563, 260] on select "Choose Options Chevrolet 15-19 2500/3500 Chevrolet 19-21 1500 Chevrolet 15-20 […" at bounding box center [675, 275] width 224 height 30
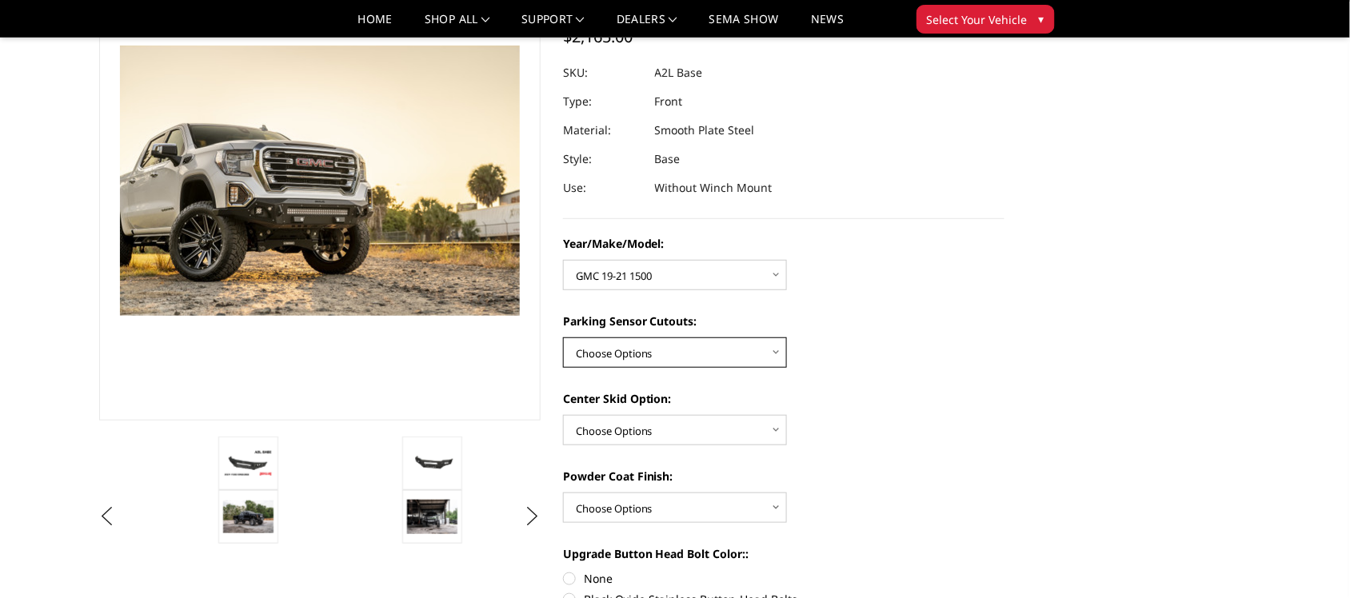
click at [686, 353] on select "Choose Options Yes - With Parking Sensor Cutouts No - Without Parking Sensor Cu…" at bounding box center [675, 353] width 224 height 30
select select "4328"
click at [563, 338] on select "Choose Options Yes - With Parking Sensor Cutouts No - Without Parking Sensor Cu…" at bounding box center [675, 353] width 224 height 30
click at [677, 430] on select "Choose Options Single Light Bar Cutout" at bounding box center [675, 430] width 224 height 30
select select "4304"
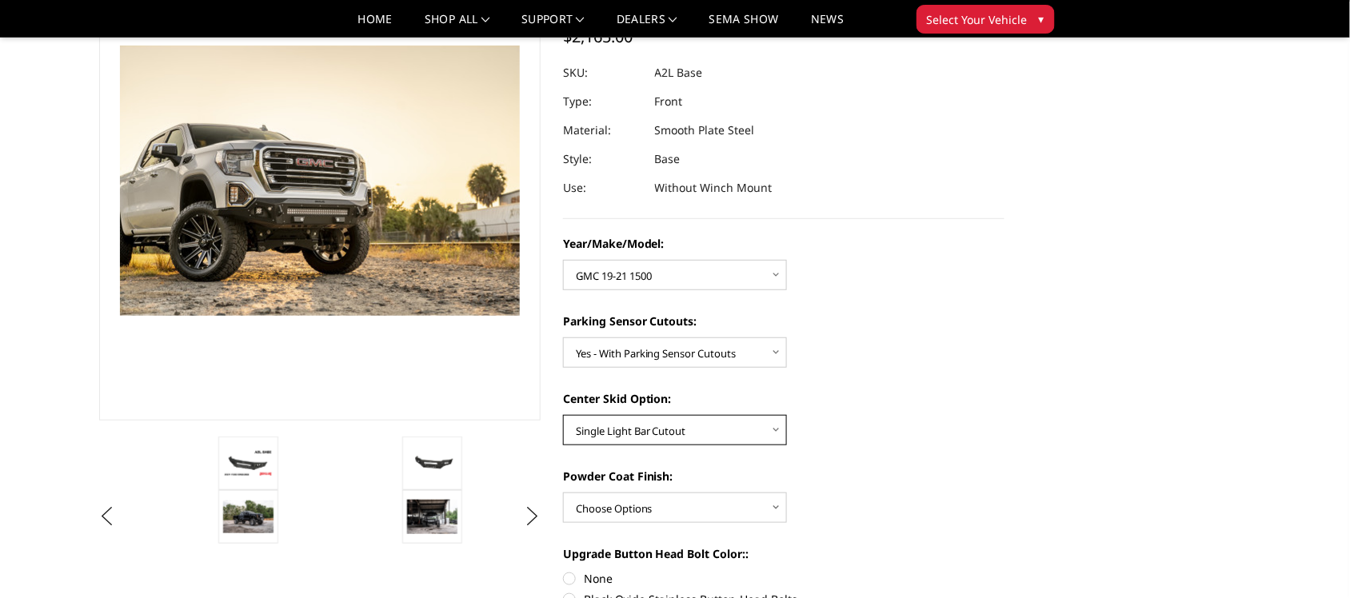
click at [563, 415] on select "Choose Options Single Light Bar Cutout" at bounding box center [675, 430] width 224 height 30
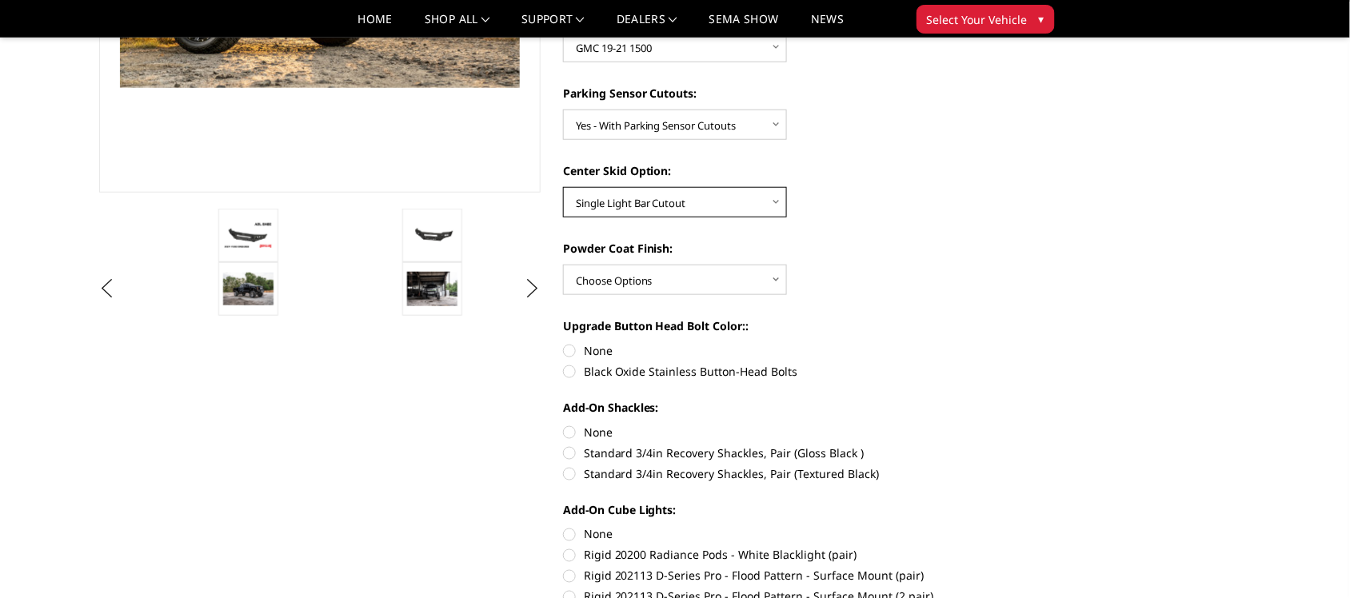
scroll to position [381, 0]
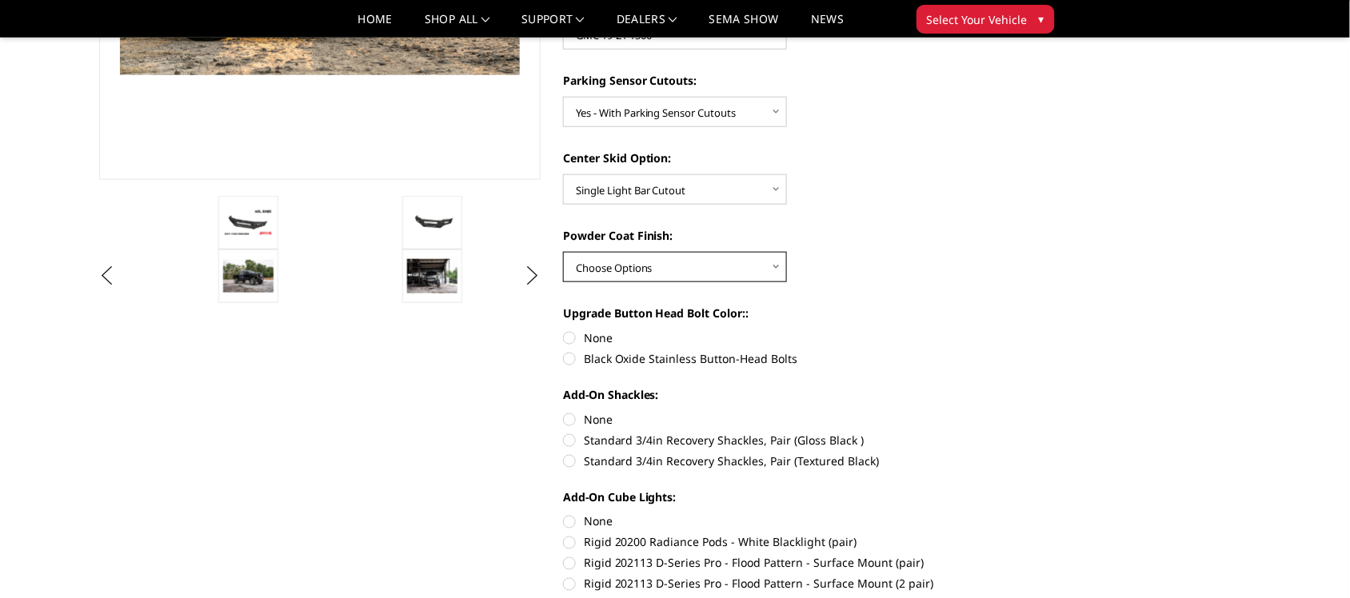
click at [693, 268] on select "Choose Options Bare metal (included) Texture Black Powder Coat" at bounding box center [675, 267] width 224 height 30
select select "4286"
click at [563, 252] on select "Choose Options Bare metal (included) Texture Black Powder Coat" at bounding box center [675, 267] width 224 height 30
click at [570, 360] on label "Black Oxide Stainless Button-Head Bolts" at bounding box center [784, 358] width 442 height 17
click at [1005, 330] on input "Black Oxide Stainless Button-Head Bolts" at bounding box center [1005, 330] width 1 height 1
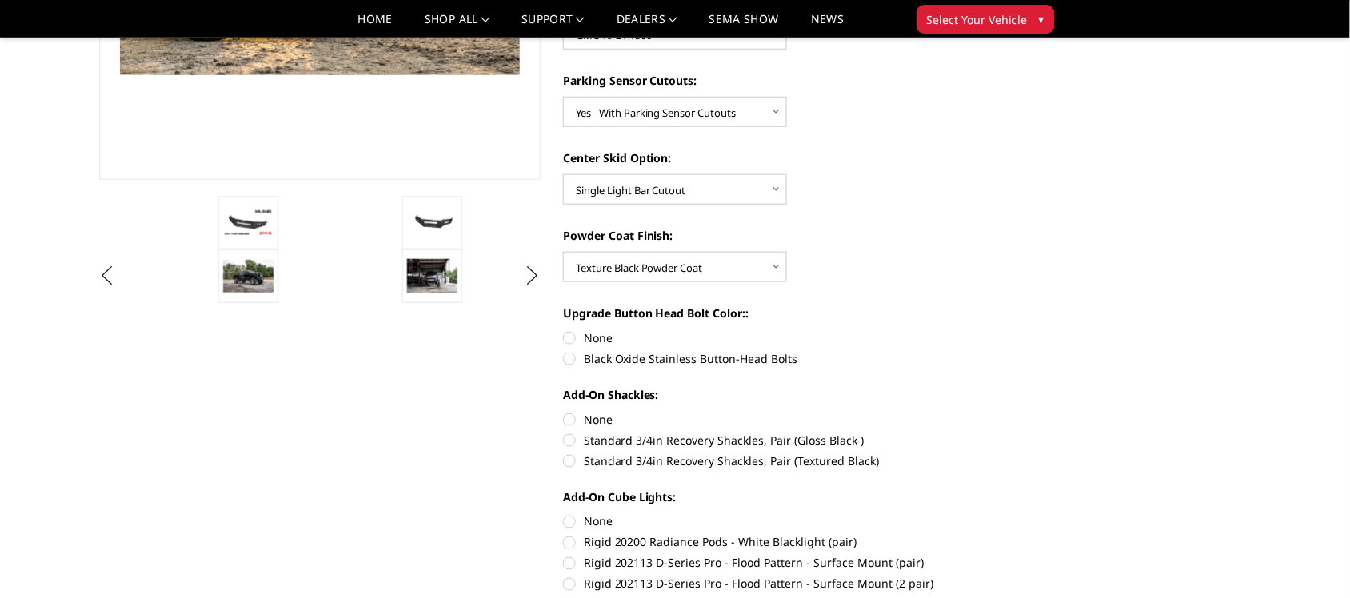
radio input "true"
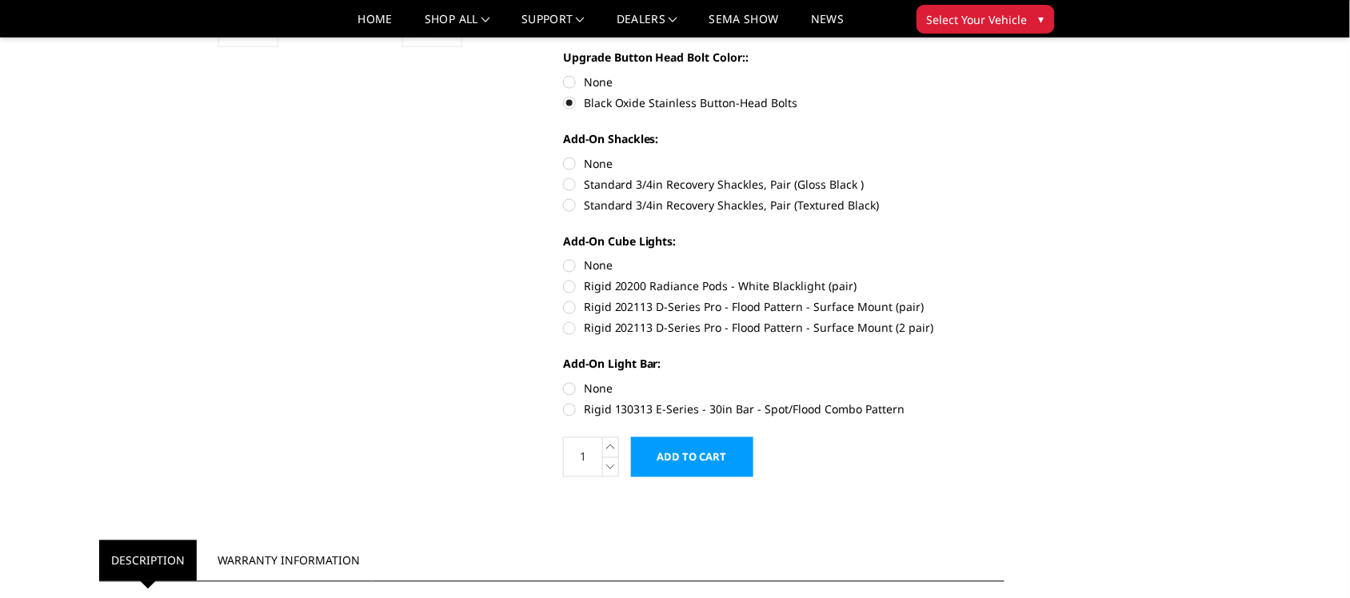
scroll to position [646, 0]
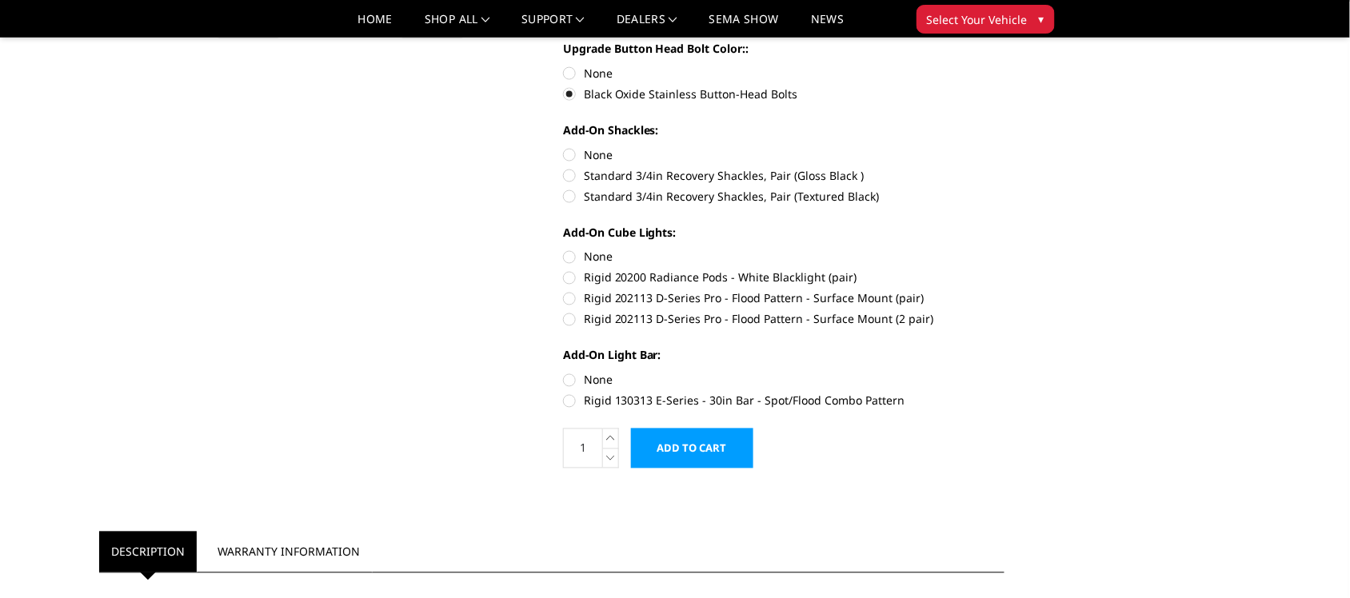
click at [573, 258] on label "None" at bounding box center [784, 257] width 442 height 17
click at [564, 250] on input "None" at bounding box center [563, 249] width 1 height 1
radio input "true"
click at [569, 376] on label "None" at bounding box center [784, 380] width 442 height 17
click at [564, 373] on input "None" at bounding box center [563, 372] width 1 height 1
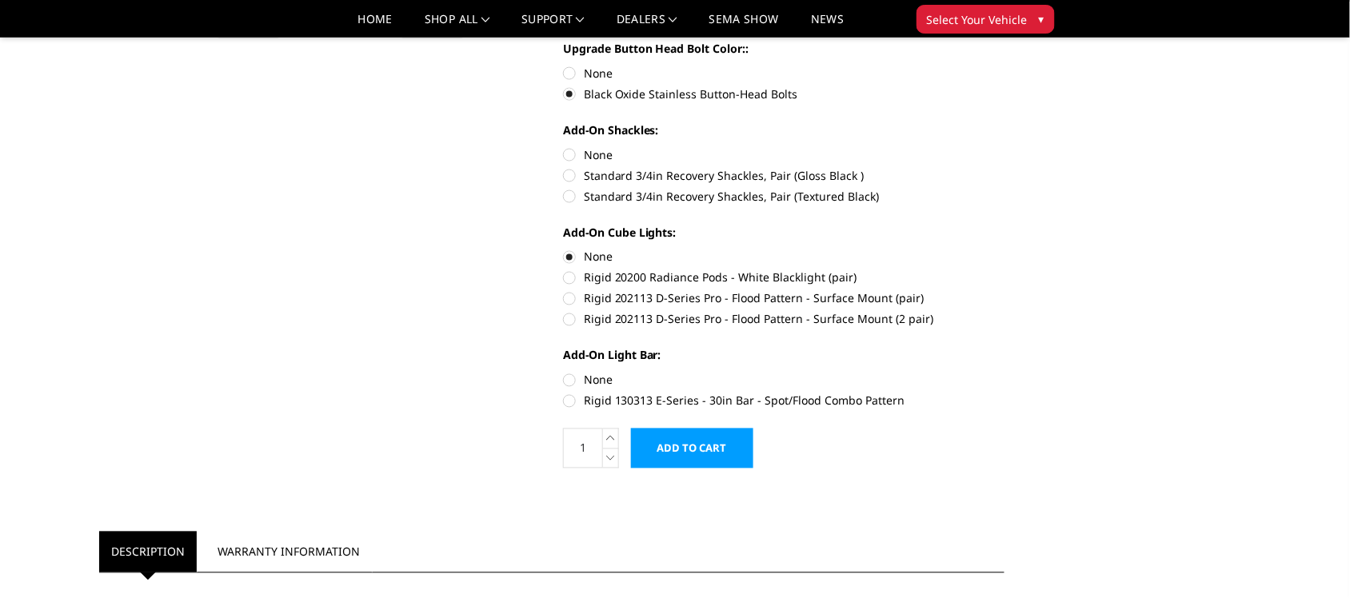
radio input "true"
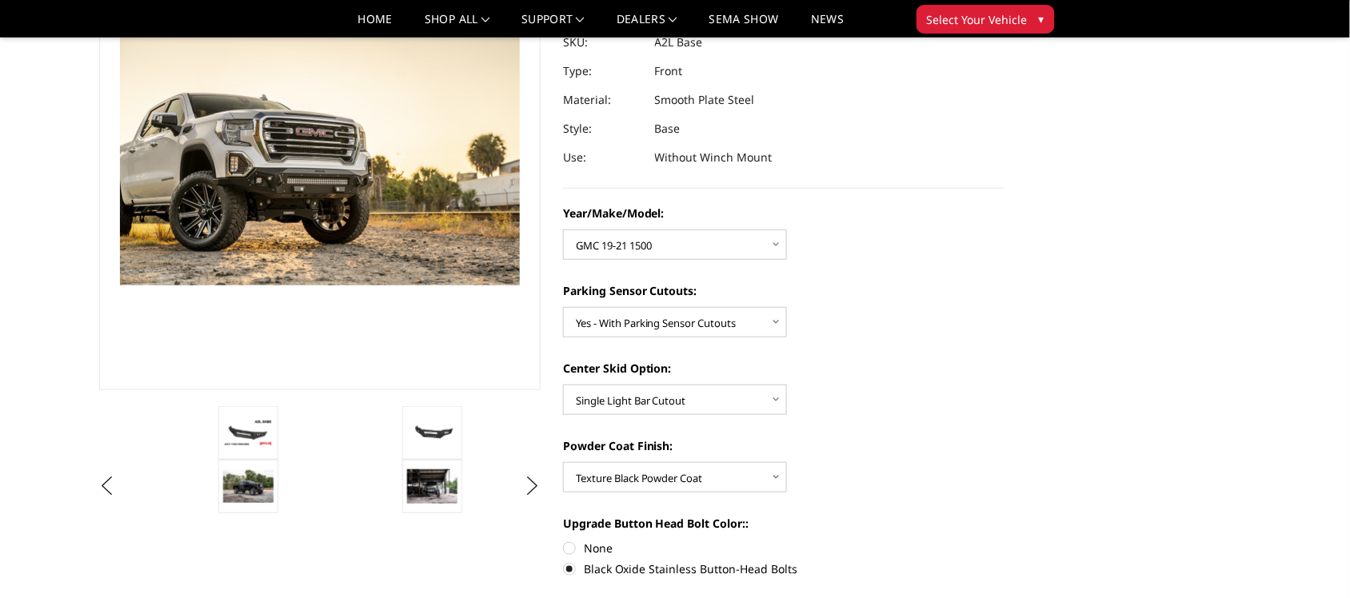
scroll to position [177, 0]
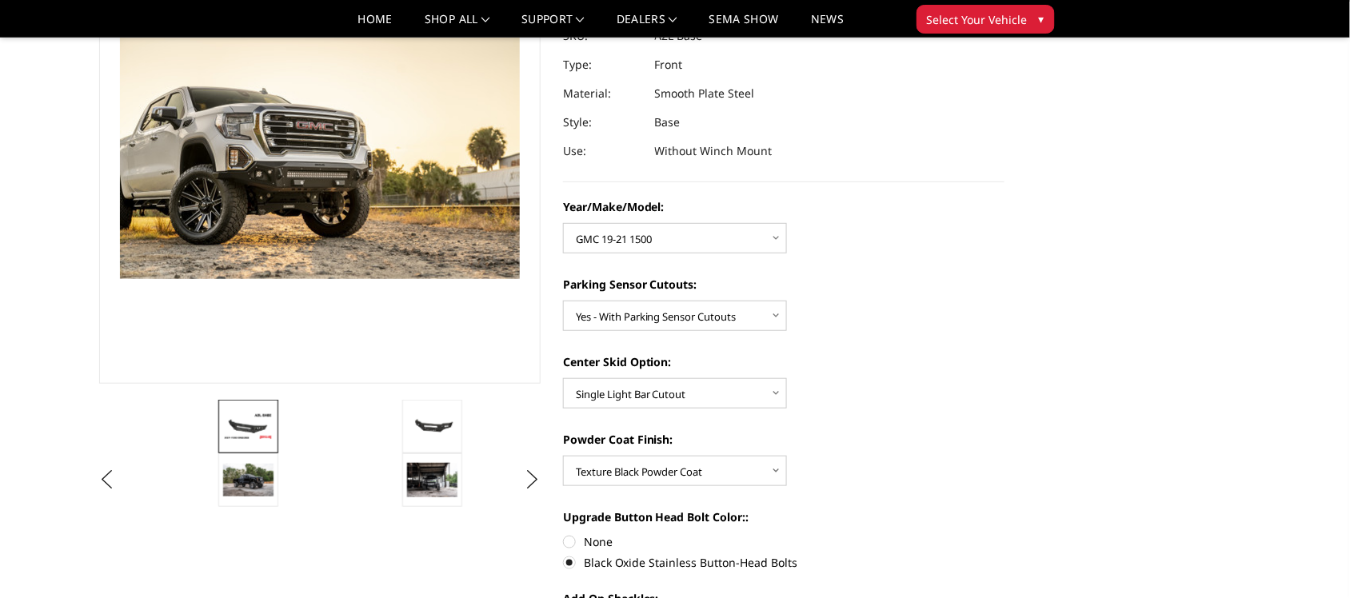
click at [246, 429] on img at bounding box center [248, 427] width 50 height 28
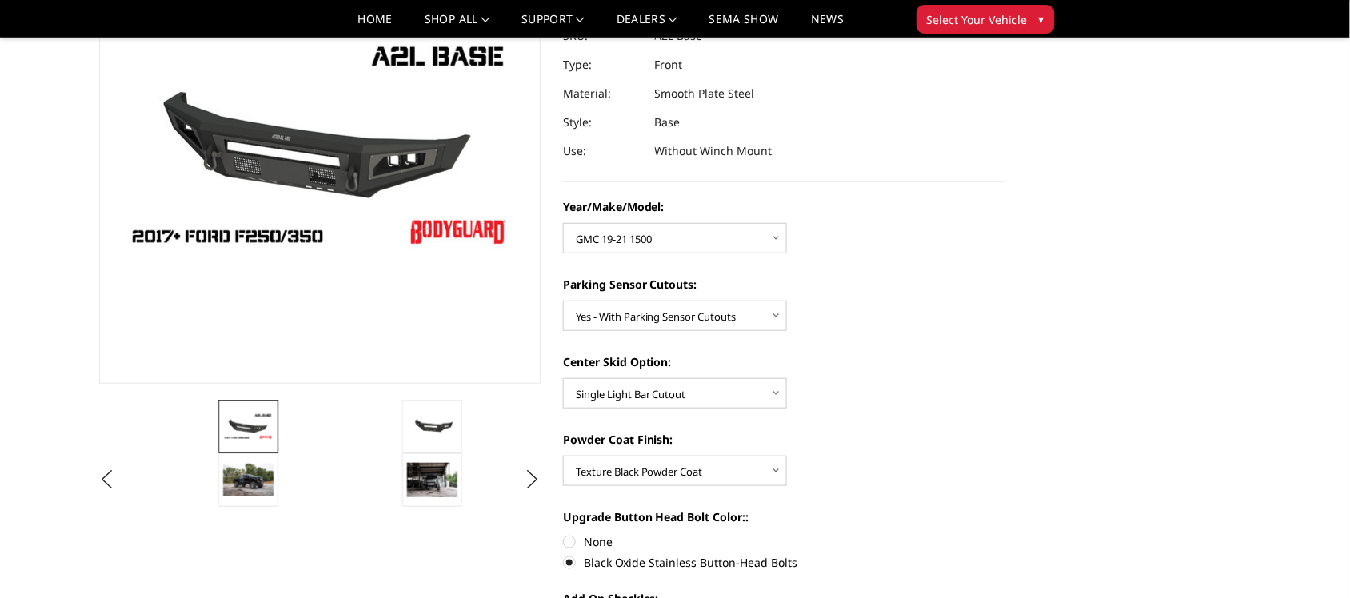
scroll to position [198, 0]
